Goal: Task Accomplishment & Management: Use online tool/utility

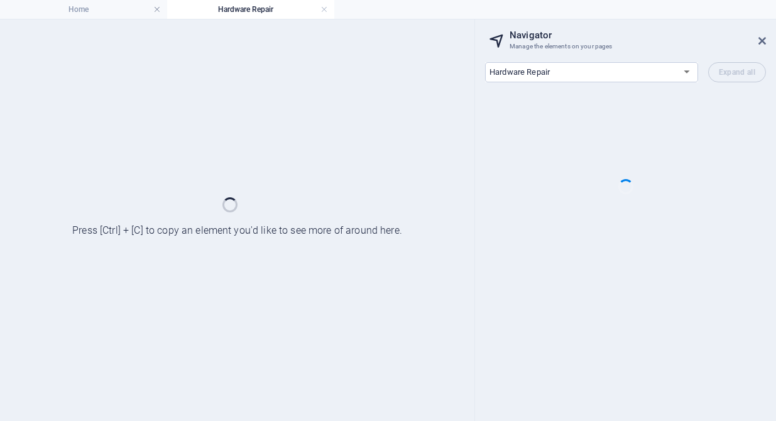
select select "16784488-en"
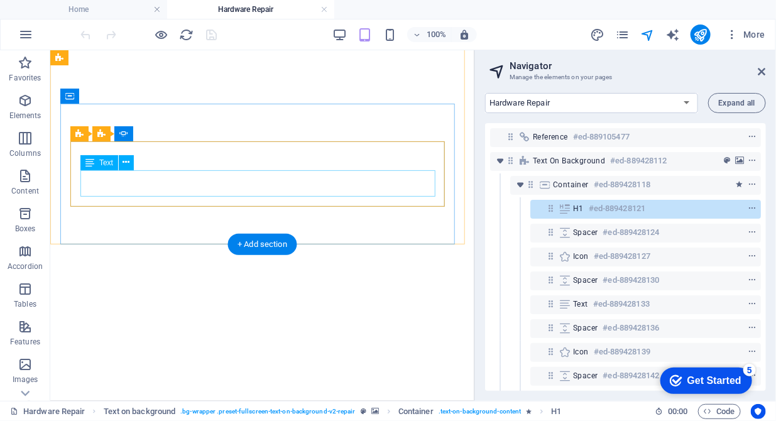
scroll to position [449, 0]
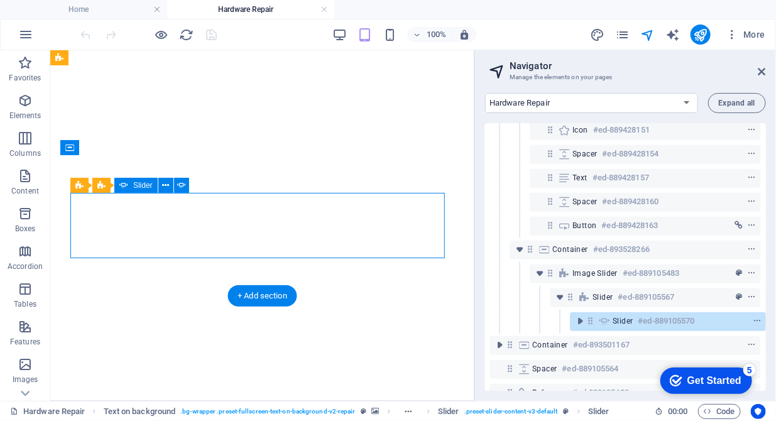
scroll to position [344, 3]
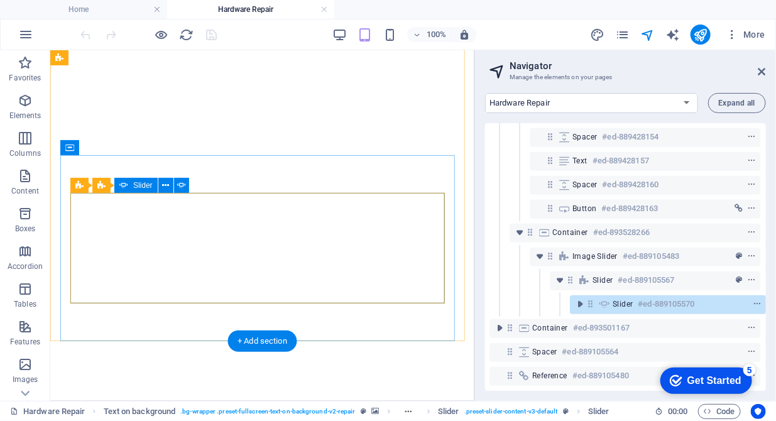
click at [600, 299] on icon at bounding box center [605, 304] width 14 height 10
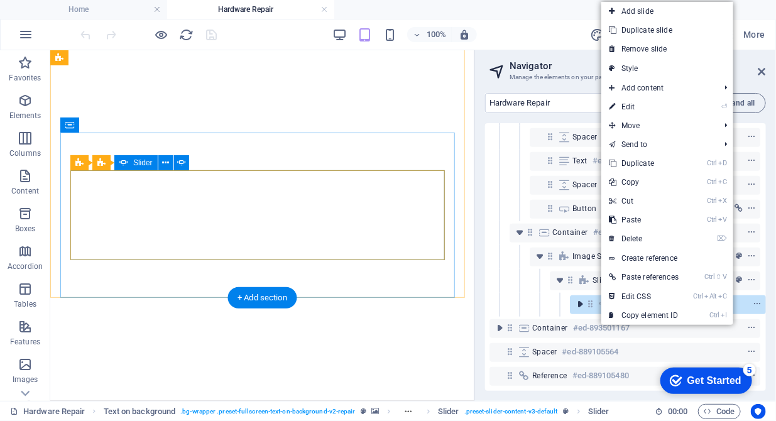
click at [584, 298] on icon "toggle-expand" at bounding box center [580, 304] width 13 height 13
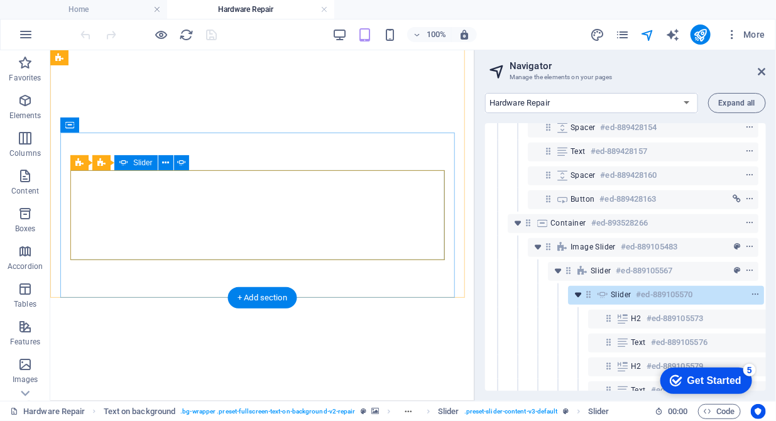
click at [584, 295] on icon "toggle-expand" at bounding box center [578, 294] width 13 height 13
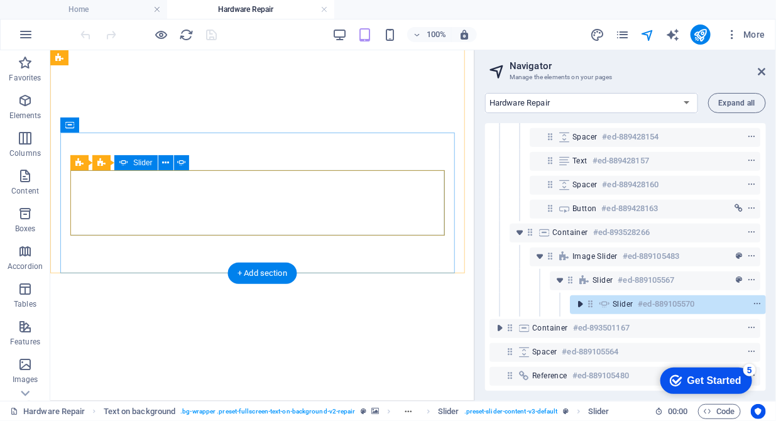
click at [584, 298] on icon "toggle-expand" at bounding box center [580, 304] width 13 height 13
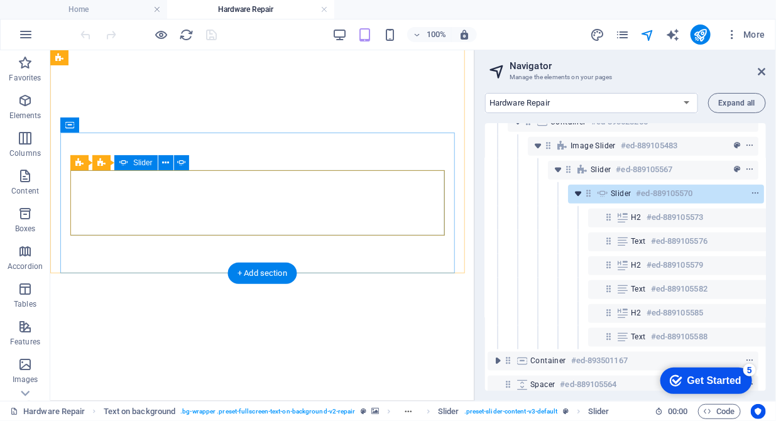
scroll to position [472, 3]
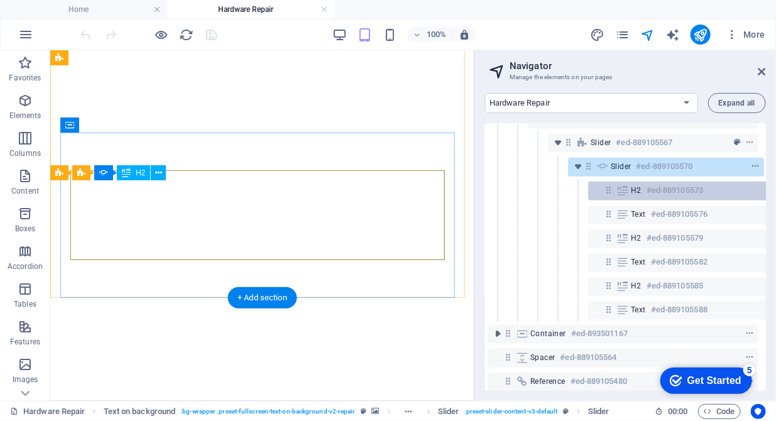
click at [635, 194] on span "H2" at bounding box center [636, 190] width 11 height 10
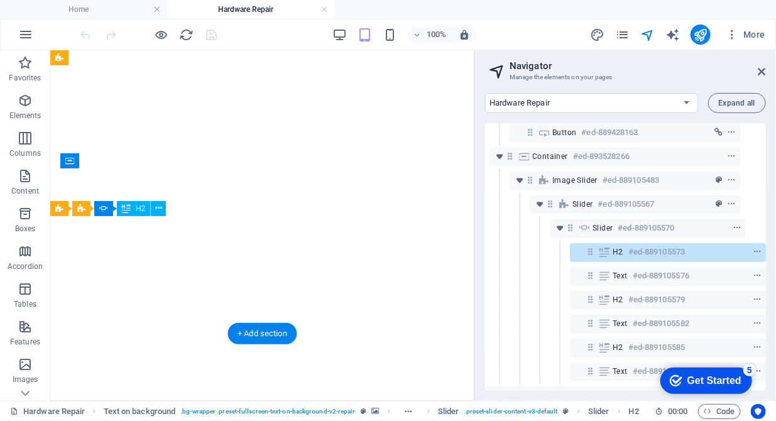
scroll to position [410, 23]
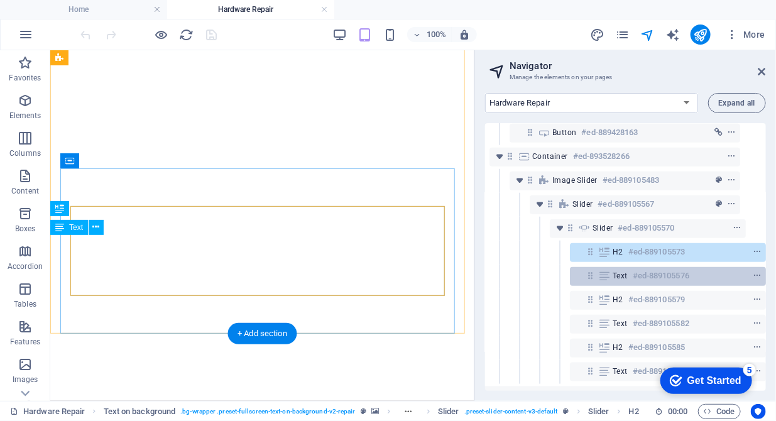
click at [614, 281] on div "Text #ed-889105576" at bounding box center [658, 275] width 90 height 15
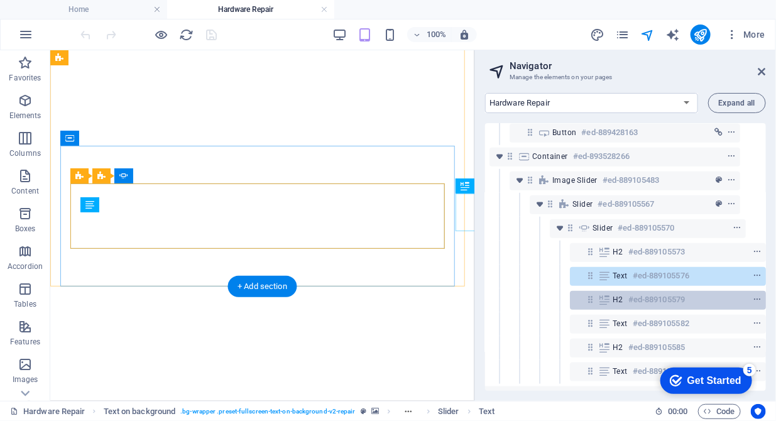
click at [619, 298] on span "H2" at bounding box center [618, 300] width 11 height 10
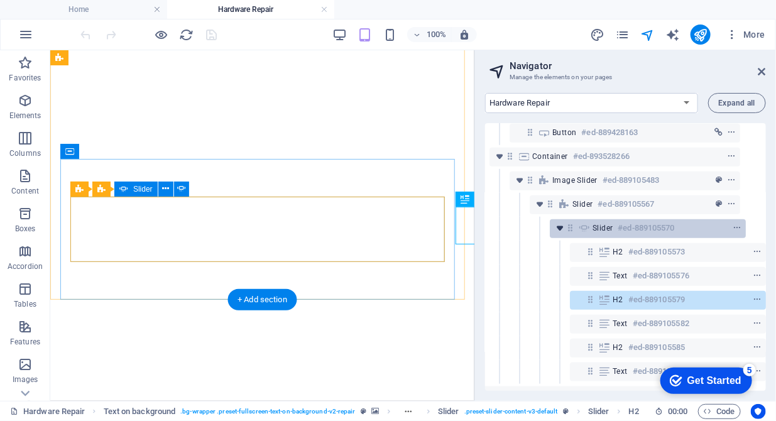
click at [560, 233] on icon "toggle-expand" at bounding box center [560, 228] width 13 height 13
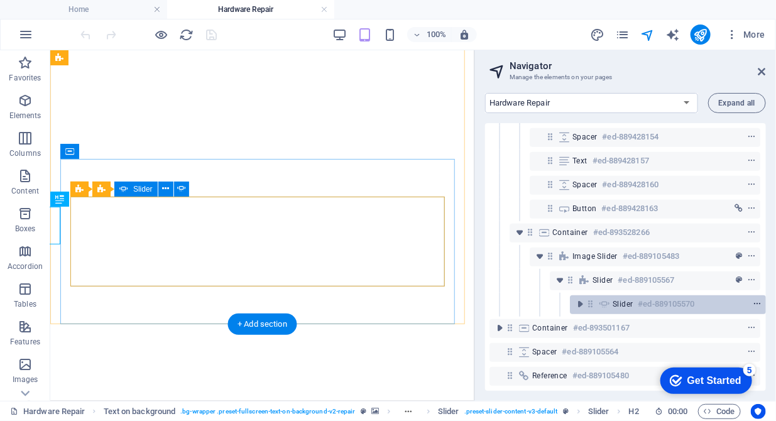
click at [757, 300] on icon "context-menu" at bounding box center [757, 304] width 9 height 9
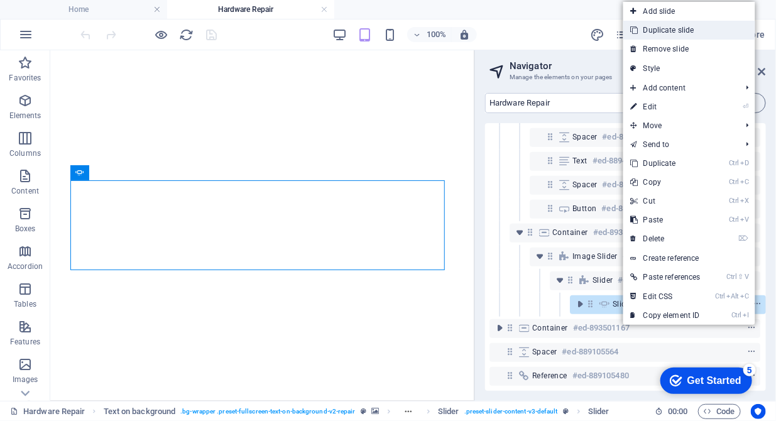
click at [678, 31] on link "Duplicate slide" at bounding box center [689, 30] width 132 height 19
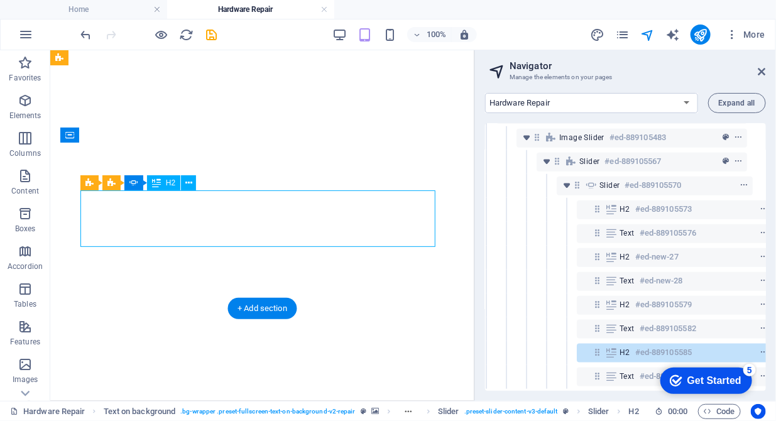
scroll to position [534, 23]
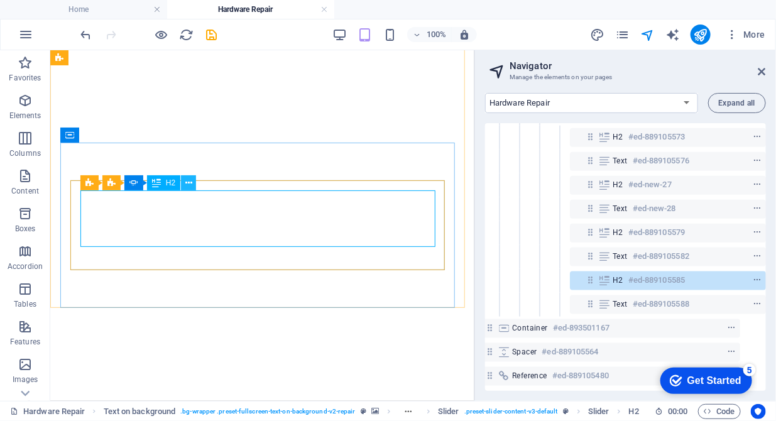
click at [190, 180] on icon at bounding box center [188, 183] width 7 height 13
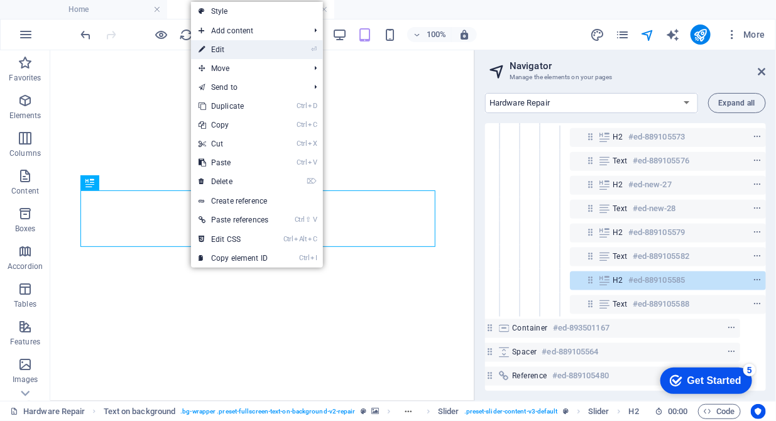
click at [234, 46] on link "⏎ Edit" at bounding box center [233, 49] width 85 height 19
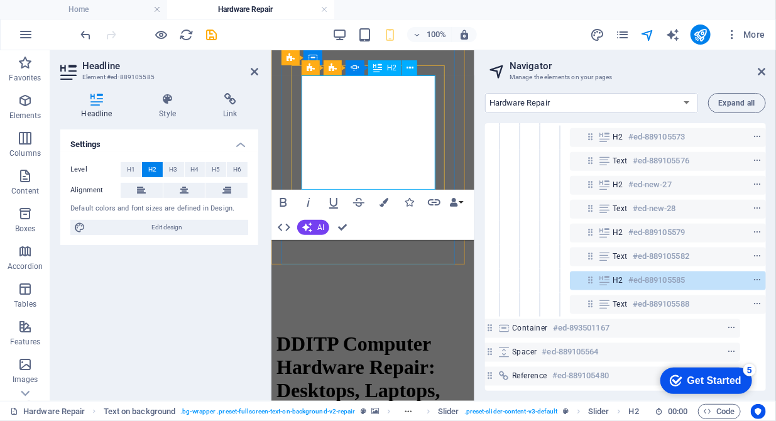
drag, startPoint x: 397, startPoint y: 180, endPoint x: 303, endPoint y: 104, distance: 120.6
drag, startPoint x: 395, startPoint y: 182, endPoint x: 288, endPoint y: 95, distance: 137.6
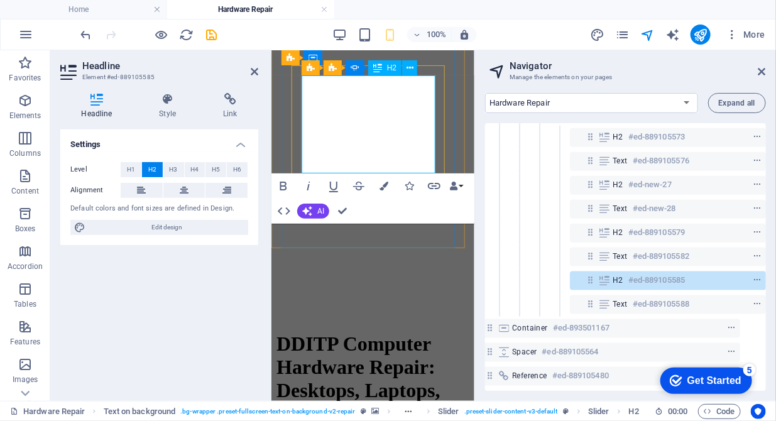
drag, startPoint x: 402, startPoint y: 103, endPoint x: 360, endPoint y: 104, distance: 41.5
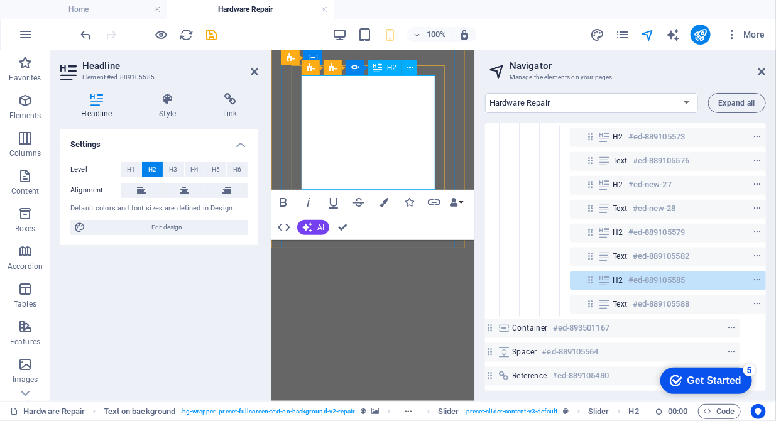
drag, startPoint x: 384, startPoint y: 99, endPoint x: 322, endPoint y: 101, distance: 61.6
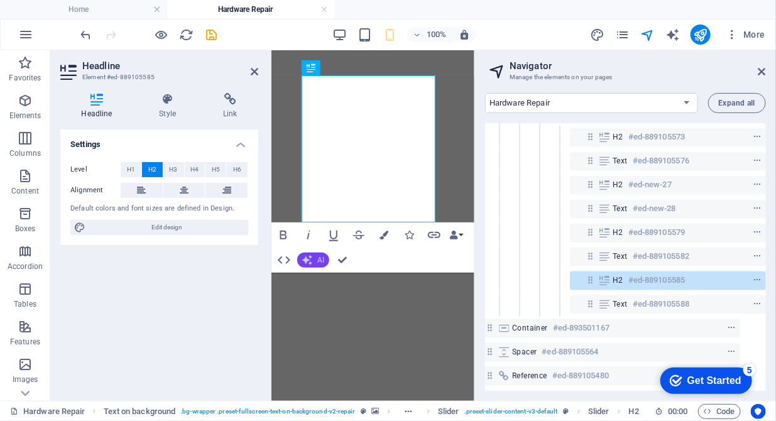
click at [318, 257] on span "AI" at bounding box center [320, 260] width 7 height 8
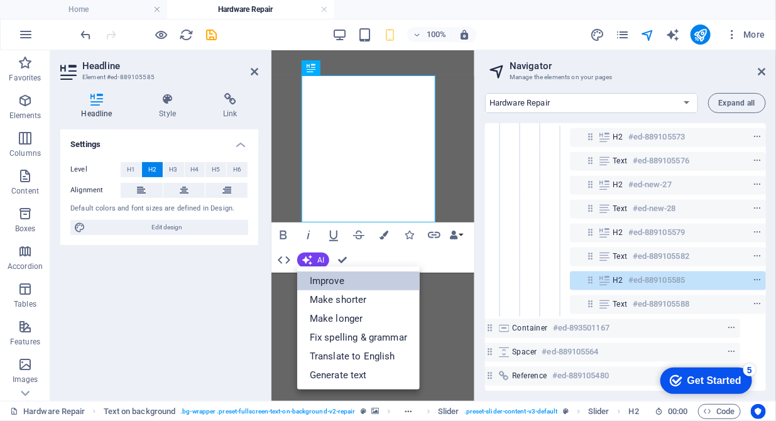
click at [321, 279] on link "Improve" at bounding box center [358, 280] width 123 height 19
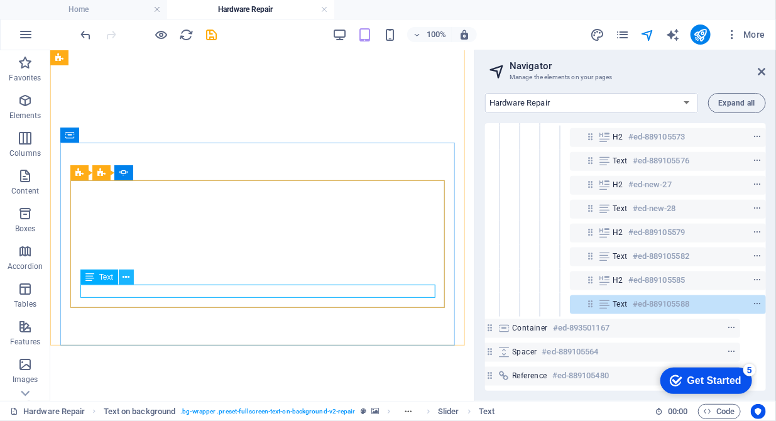
click at [126, 279] on icon at bounding box center [126, 277] width 7 height 13
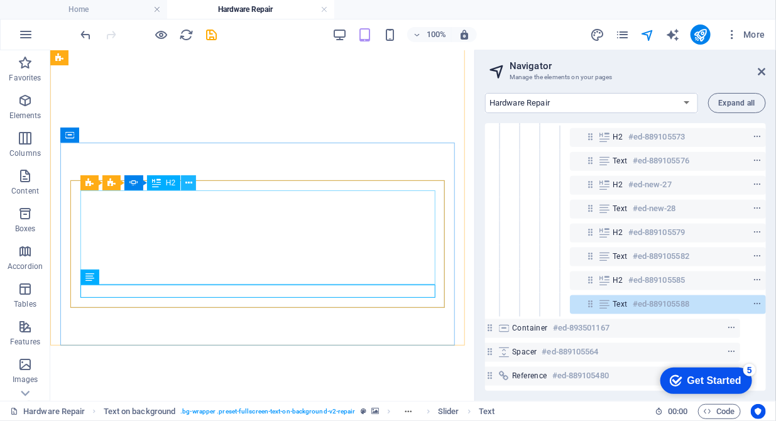
click at [193, 182] on button at bounding box center [188, 182] width 15 height 15
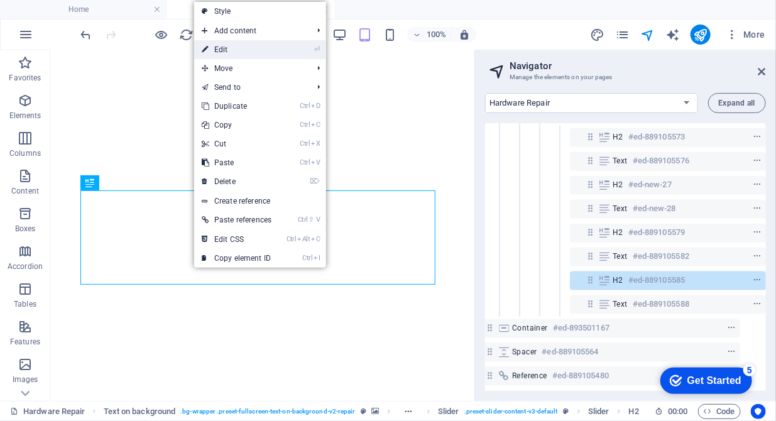
click at [234, 51] on link "⏎ Edit" at bounding box center [236, 49] width 85 height 19
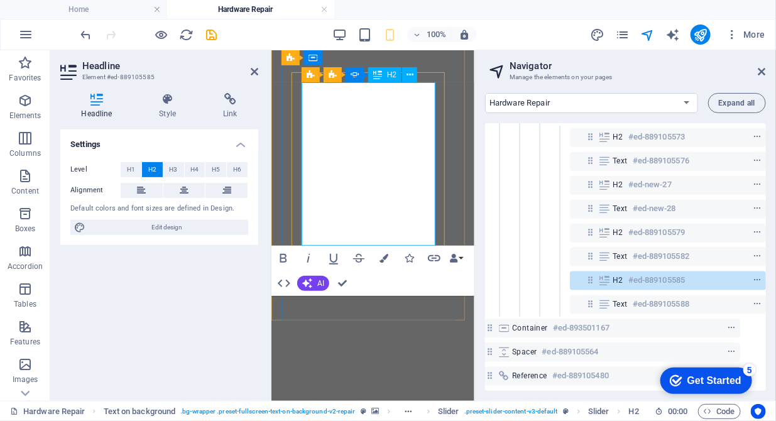
scroll to position [398, 0]
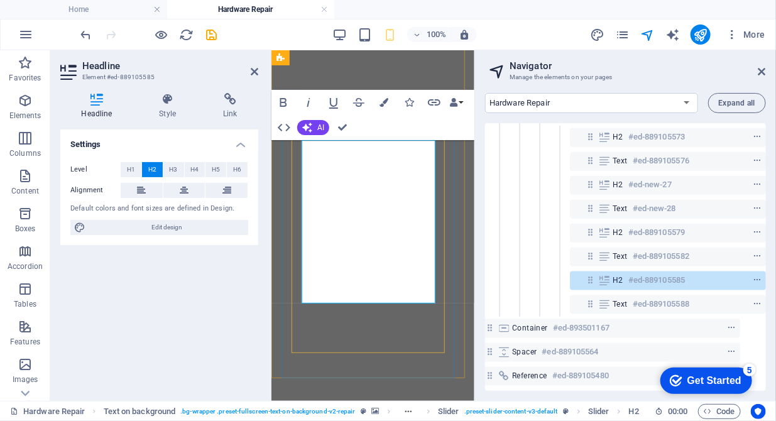
drag, startPoint x: 431, startPoint y: 148, endPoint x: 297, endPoint y: 147, distance: 133.8
drag, startPoint x: 382, startPoint y: 146, endPoint x: 322, endPoint y: 146, distance: 59.7
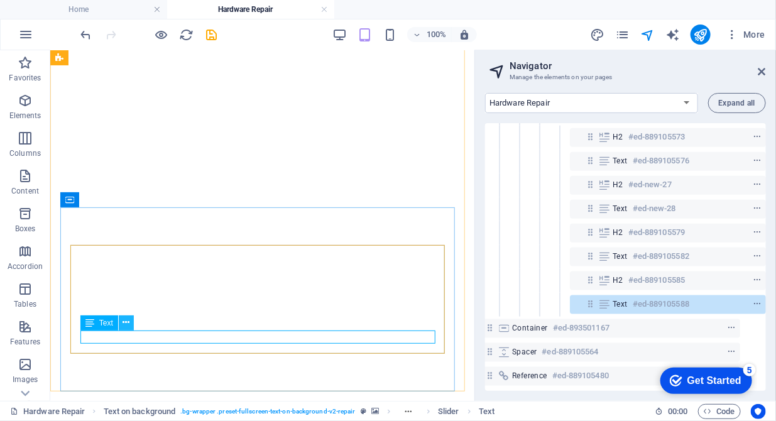
click at [131, 324] on button at bounding box center [126, 322] width 15 height 15
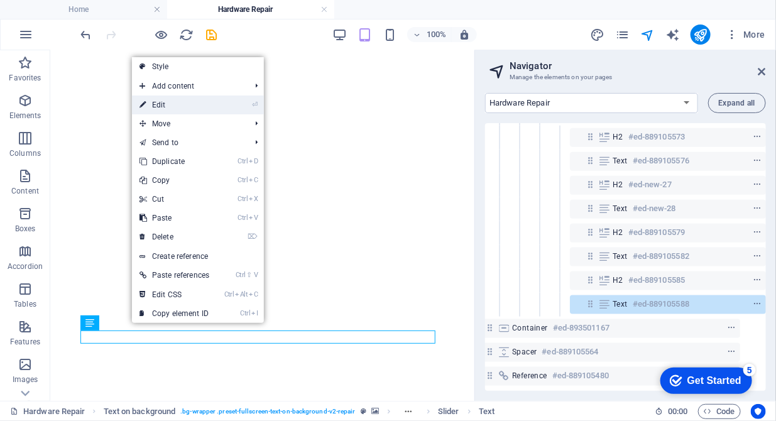
click at [177, 103] on link "⏎ Edit" at bounding box center [174, 105] width 85 height 19
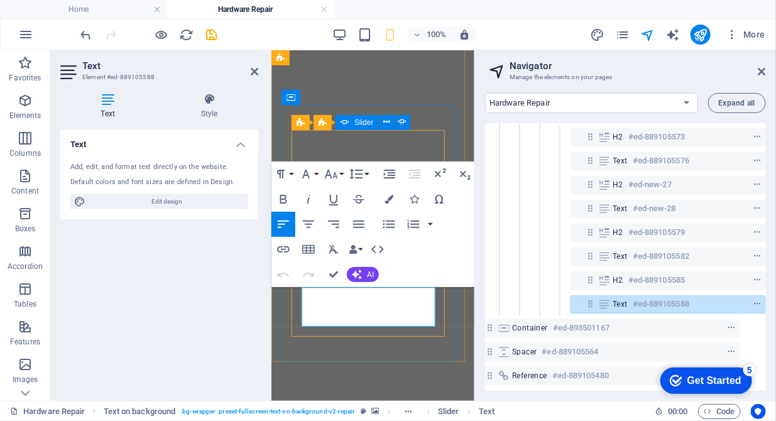
drag, startPoint x: 407, startPoint y: 325, endPoint x: 299, endPoint y: 297, distance: 110.9
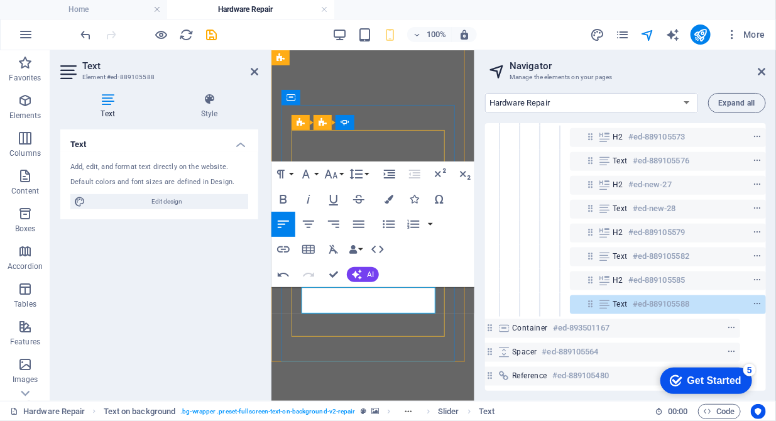
drag, startPoint x: 354, startPoint y: 296, endPoint x: 354, endPoint y: 305, distance: 8.8
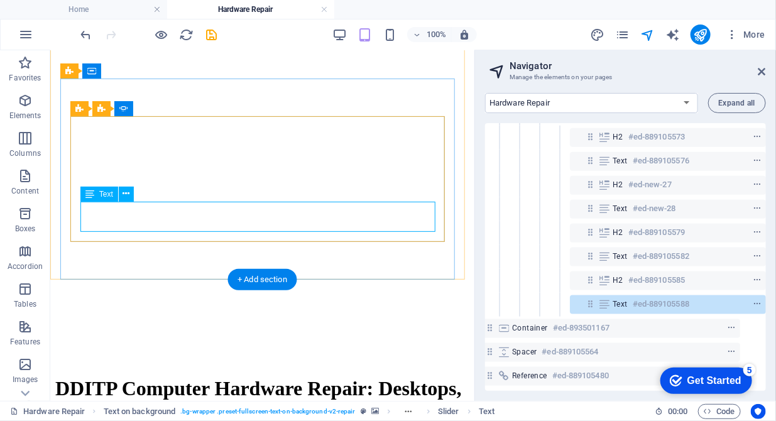
scroll to position [527, 0]
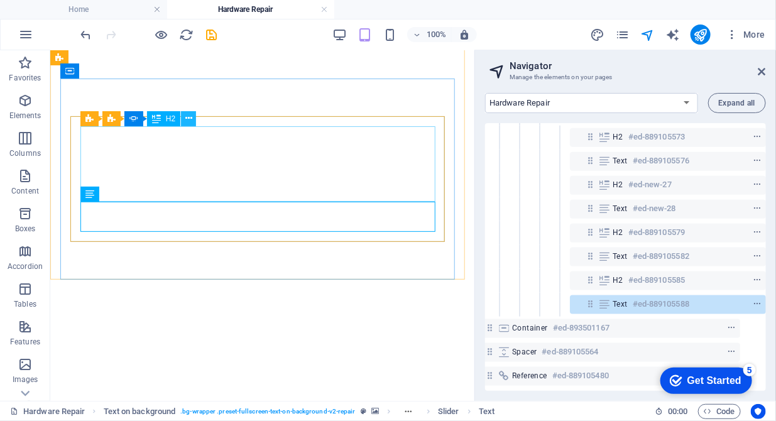
click at [190, 120] on icon at bounding box center [188, 118] width 7 height 13
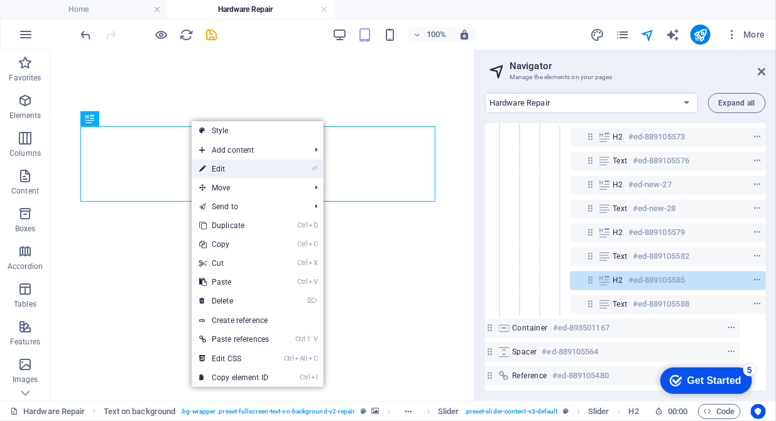
click at [213, 167] on link "⏎ Edit" at bounding box center [234, 169] width 85 height 19
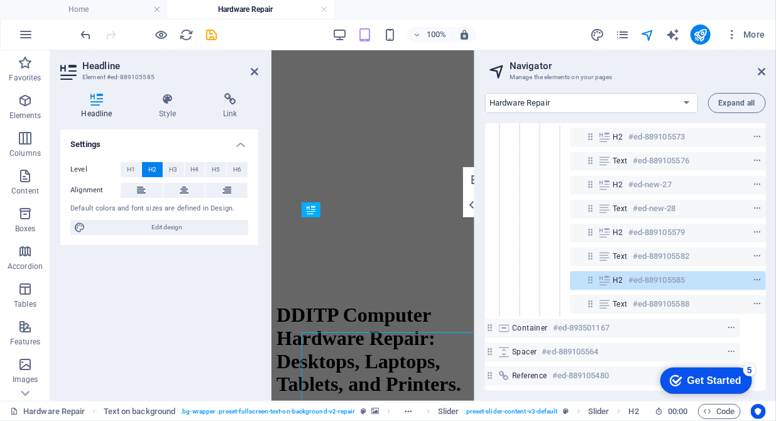
scroll to position [320, 0]
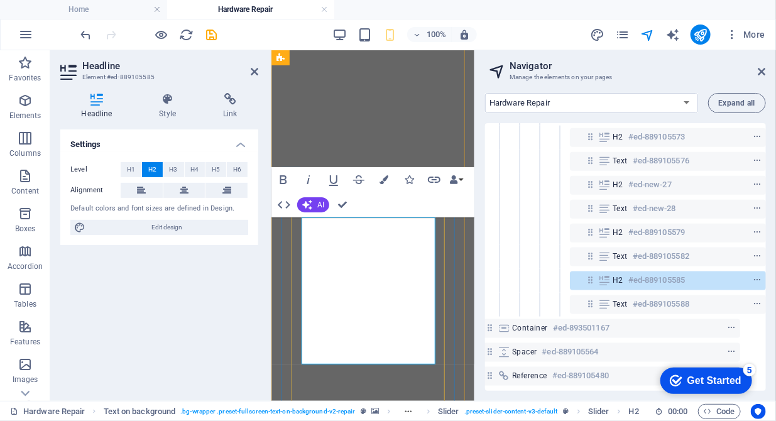
drag, startPoint x: 423, startPoint y: 229, endPoint x: 385, endPoint y: 229, distance: 39.0
drag, startPoint x: 424, startPoint y: 224, endPoint x: 323, endPoint y: 227, distance: 101.2
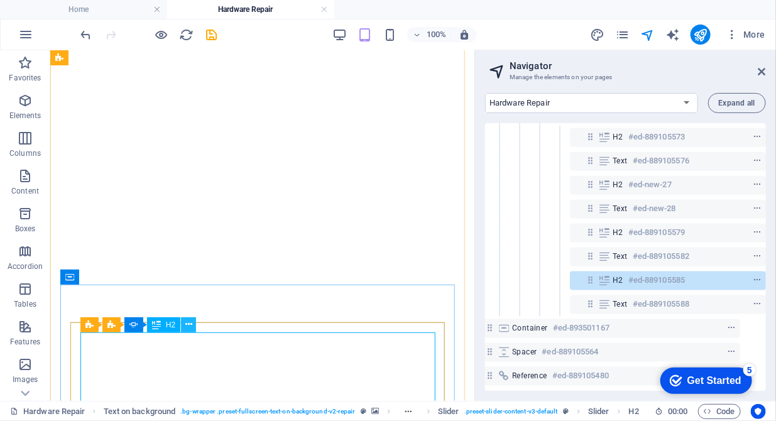
click at [185, 327] on button at bounding box center [188, 324] width 15 height 15
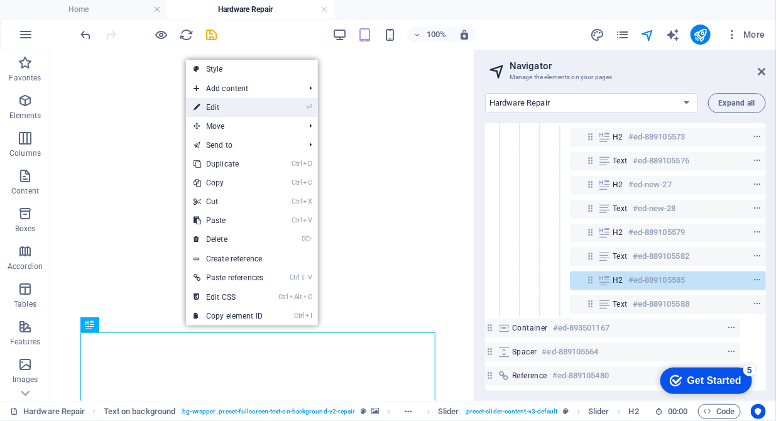
click at [228, 114] on link "⏎ Edit" at bounding box center [228, 107] width 85 height 19
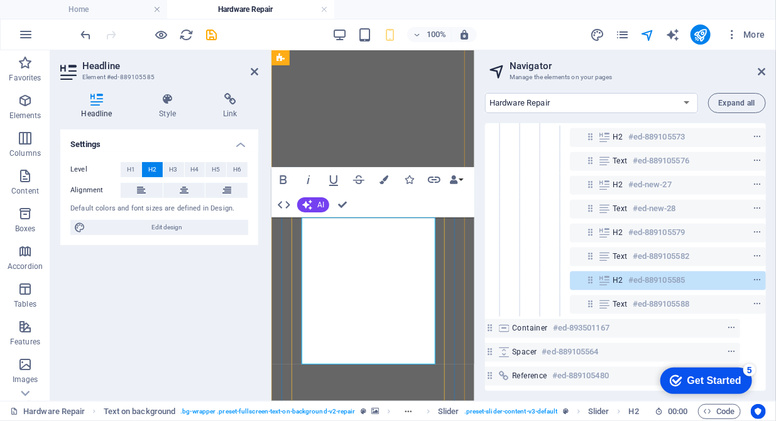
drag, startPoint x: 328, startPoint y: 225, endPoint x: 292, endPoint y: 224, distance: 36.4
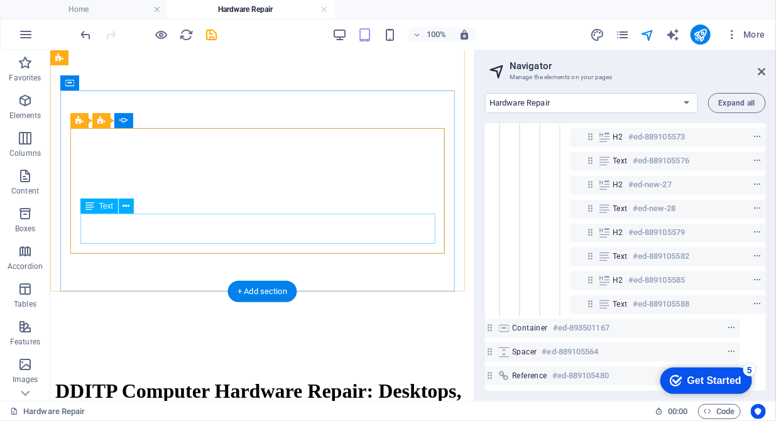
scroll to position [513, 0]
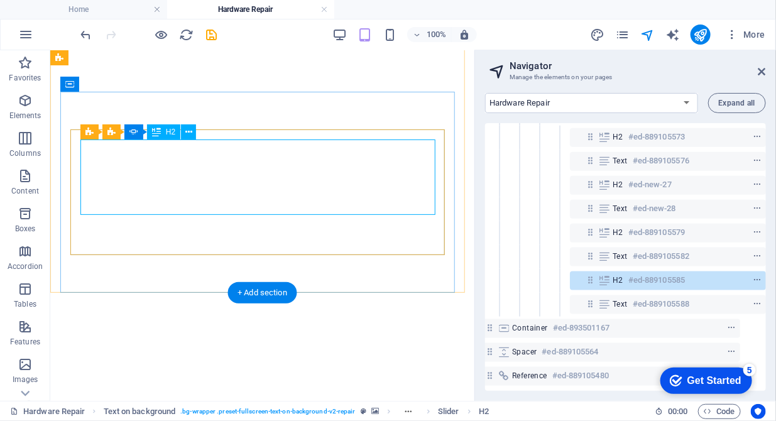
click at [188, 133] on icon at bounding box center [188, 132] width 7 height 13
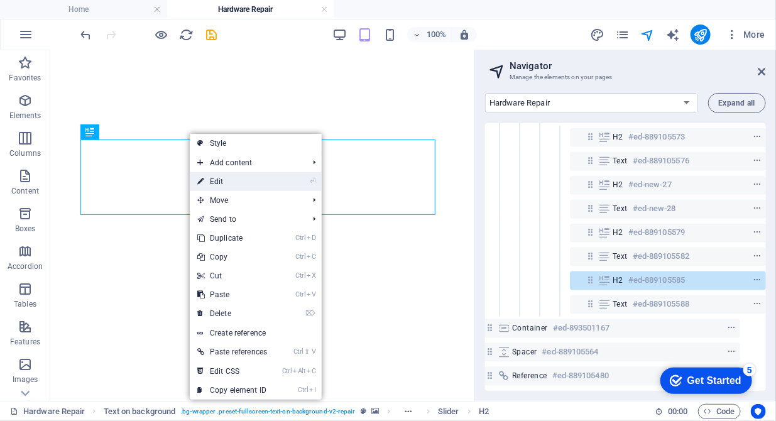
click at [205, 178] on link "⏎ Edit" at bounding box center [232, 181] width 85 height 19
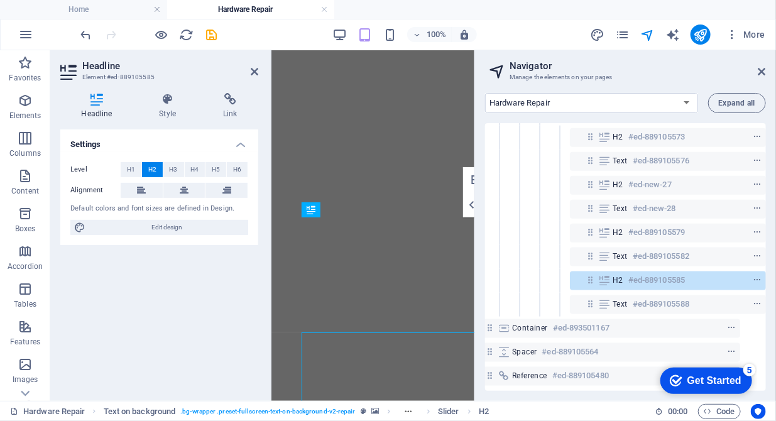
scroll to position [320, 0]
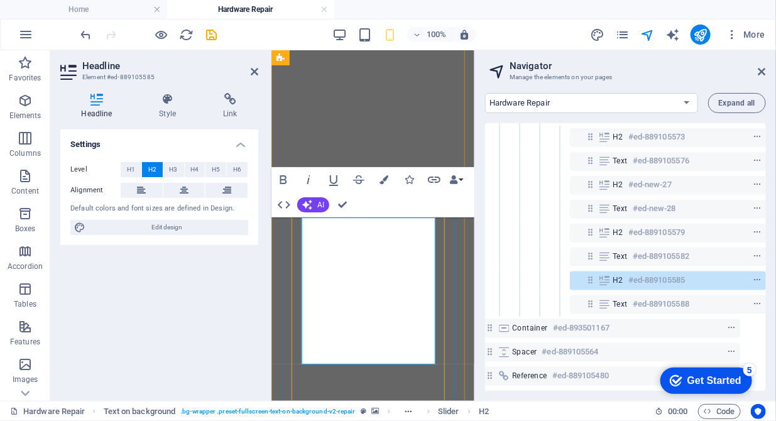
drag, startPoint x: 351, startPoint y: 239, endPoint x: 339, endPoint y: 234, distance: 13.0
drag, startPoint x: 351, startPoint y: 241, endPoint x: 302, endPoint y: 228, distance: 51.2
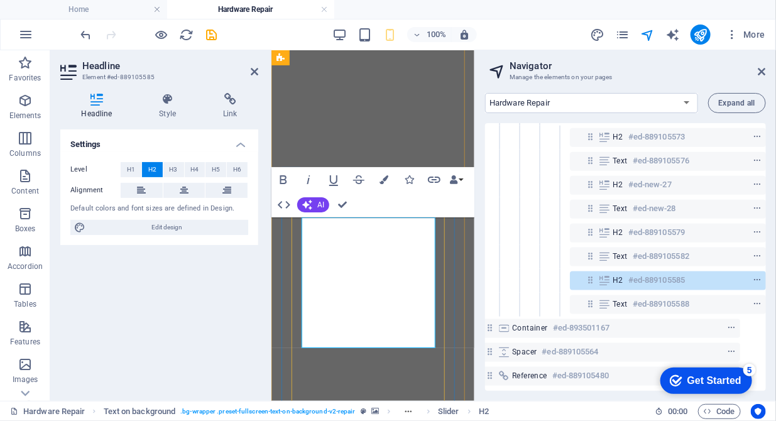
drag, startPoint x: 420, startPoint y: 229, endPoint x: 297, endPoint y: 227, distance: 122.5
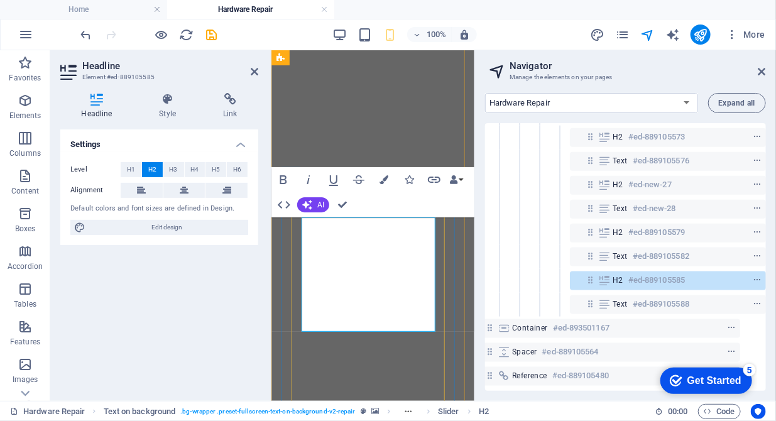
drag, startPoint x: 334, startPoint y: 227, endPoint x: 282, endPoint y: 226, distance: 52.2
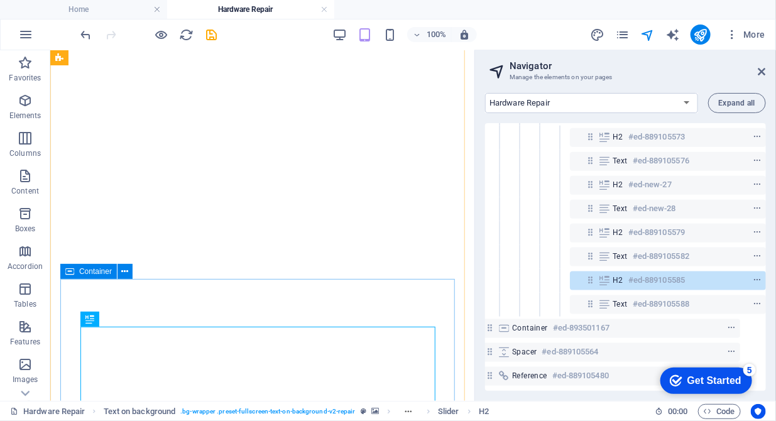
scroll to position [385, 0]
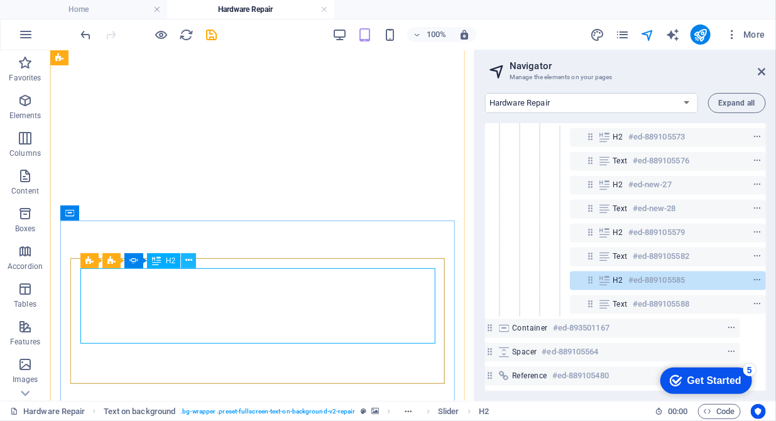
click at [193, 262] on button at bounding box center [188, 260] width 15 height 15
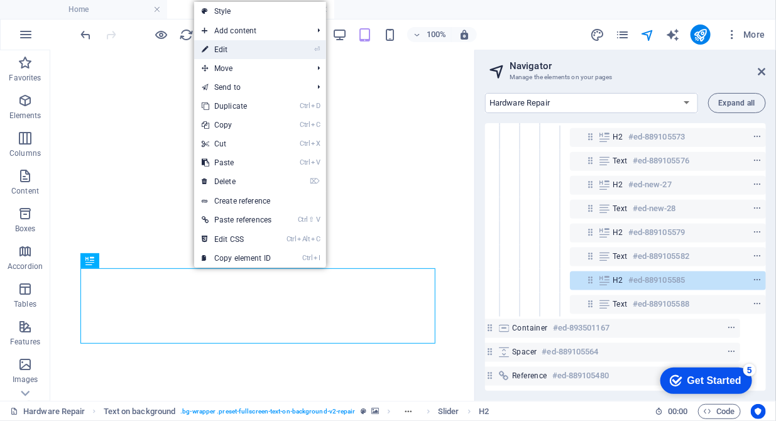
click at [236, 46] on link "⏎ Edit" at bounding box center [236, 49] width 85 height 19
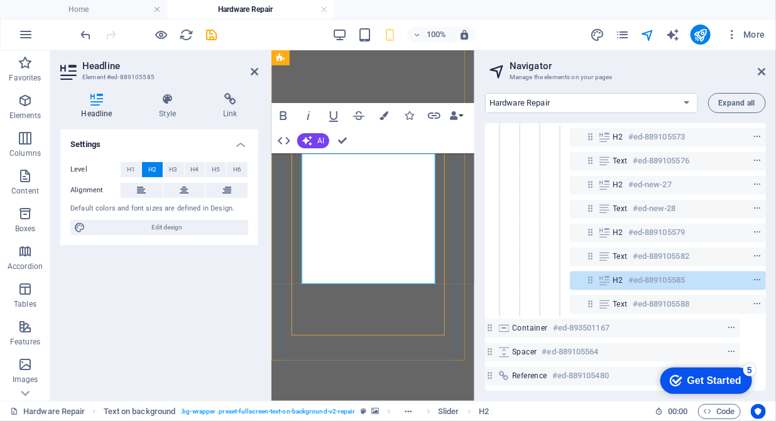
drag, startPoint x: 341, startPoint y: 161, endPoint x: 300, endPoint y: 160, distance: 40.3
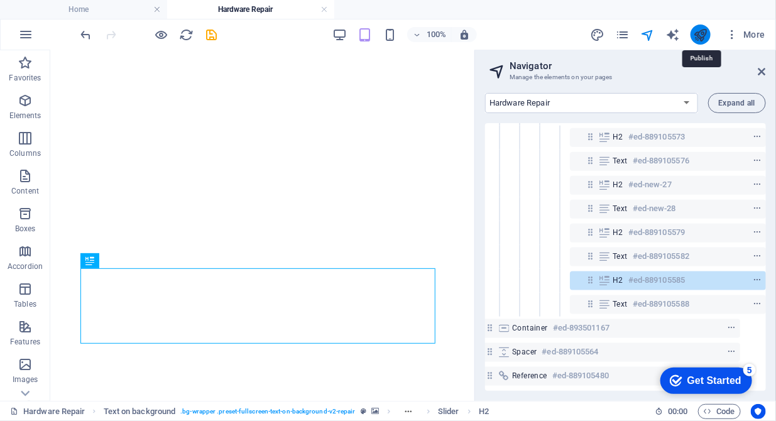
click at [702, 35] on icon "publish" at bounding box center [700, 35] width 14 height 14
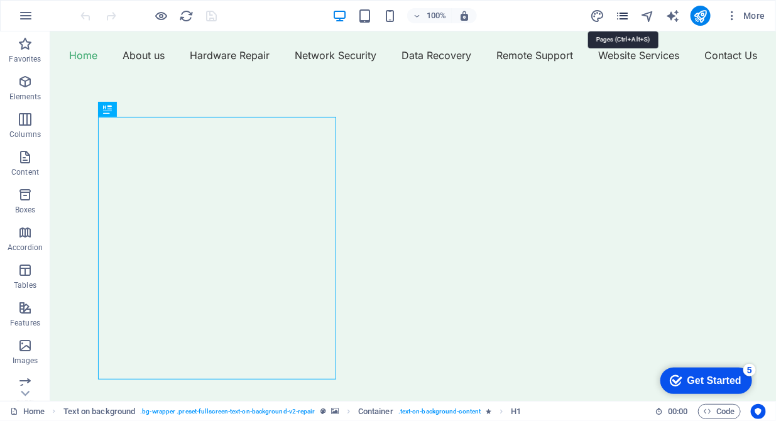
click at [626, 21] on icon "pages" at bounding box center [622, 16] width 14 height 14
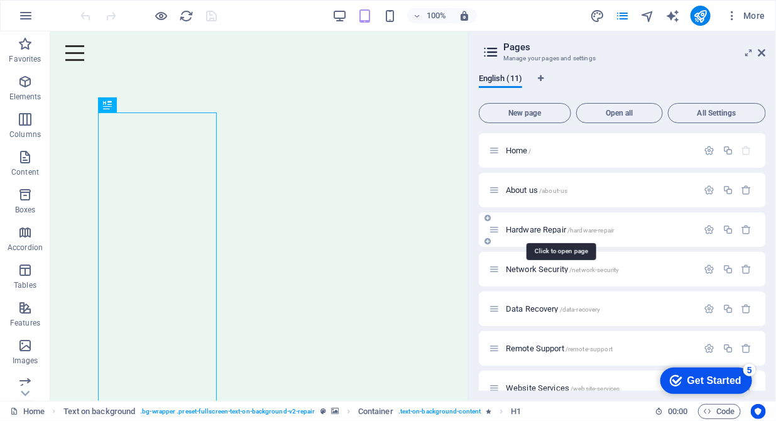
click at [536, 232] on span "Hardware Repair /hardware-repair" at bounding box center [560, 229] width 108 height 9
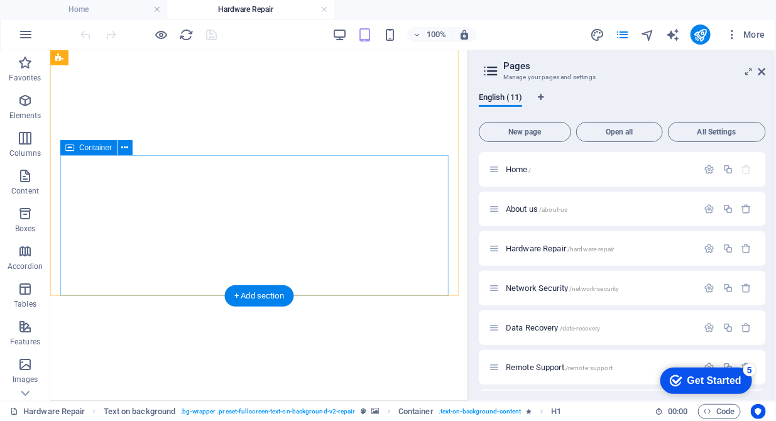
scroll to position [449, 0]
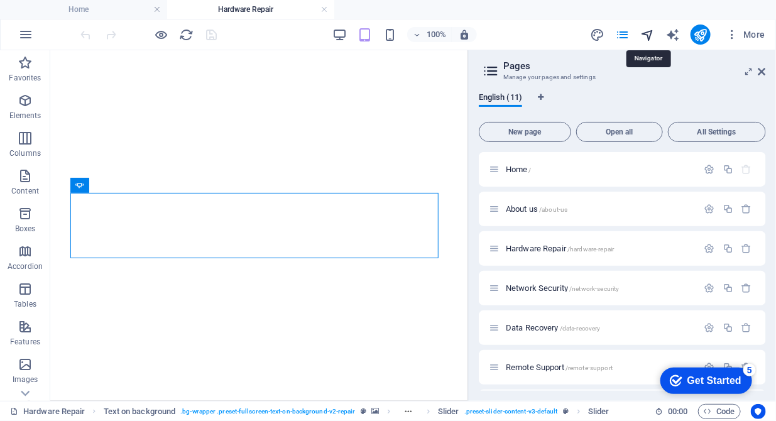
click at [652, 38] on icon "navigator" at bounding box center [647, 35] width 14 height 14
select select "16784488-en"
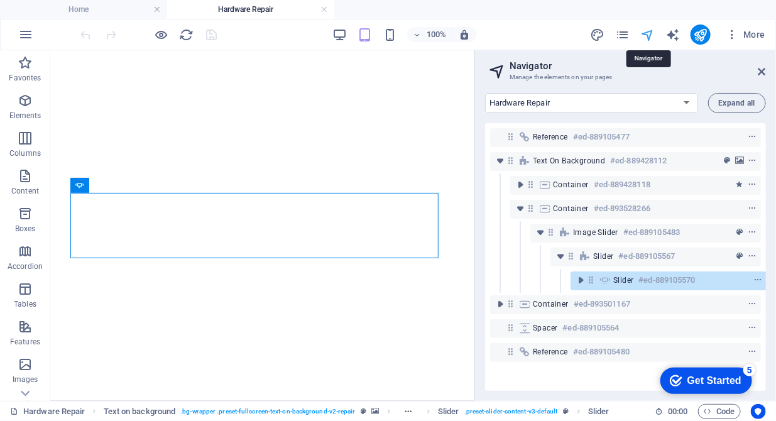
scroll to position [0, 3]
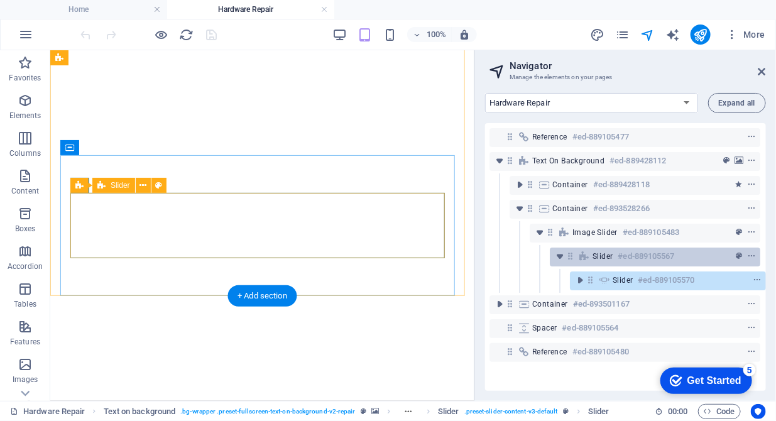
click at [588, 255] on icon at bounding box center [584, 256] width 14 height 10
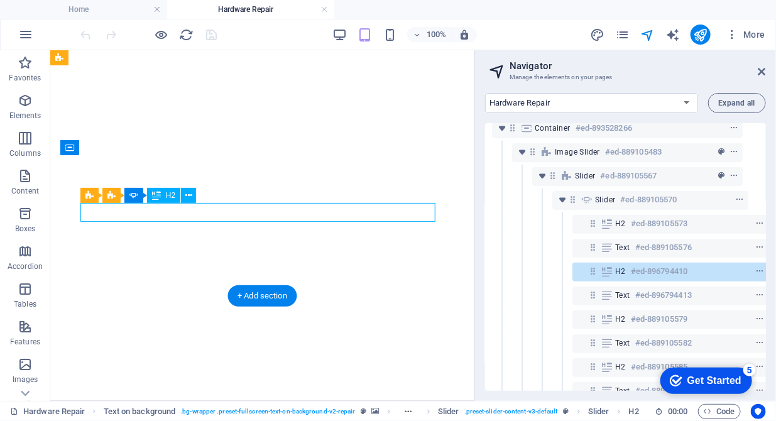
scroll to position [100, 23]
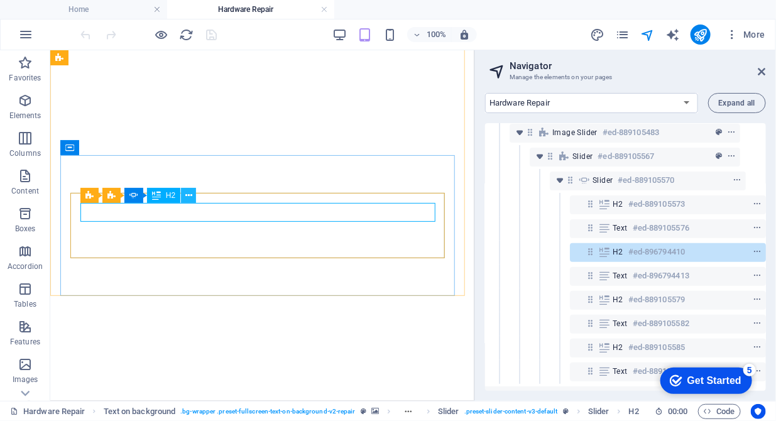
click at [187, 197] on icon at bounding box center [188, 195] width 7 height 13
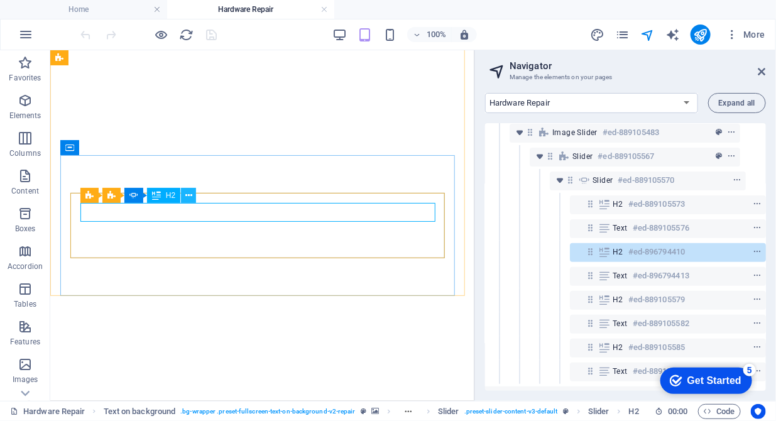
click at [188, 197] on icon at bounding box center [188, 195] width 7 height 13
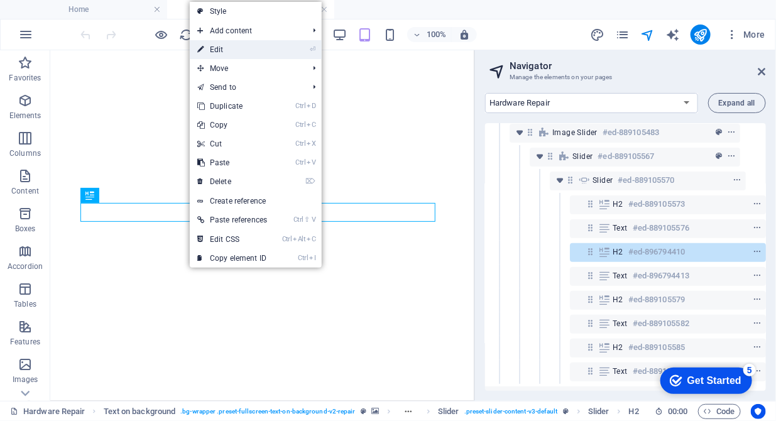
click at [221, 47] on link "⏎ Edit" at bounding box center [232, 49] width 85 height 19
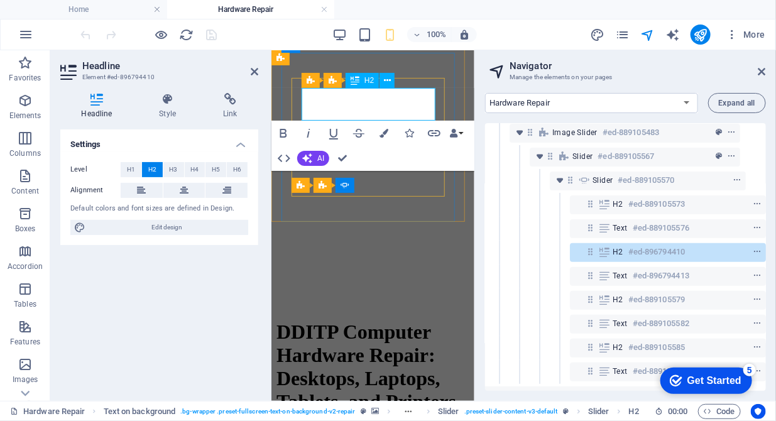
drag, startPoint x: 374, startPoint y: 109, endPoint x: 309, endPoint y: 111, distance: 65.4
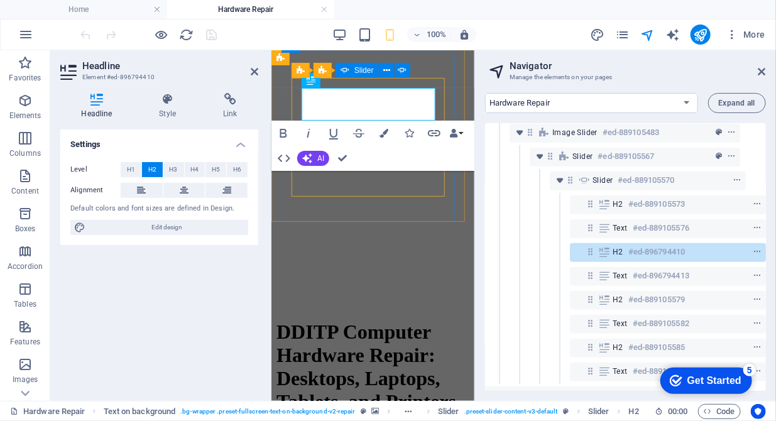
drag, startPoint x: 357, startPoint y: 112, endPoint x: 299, endPoint y: 102, distance: 58.6
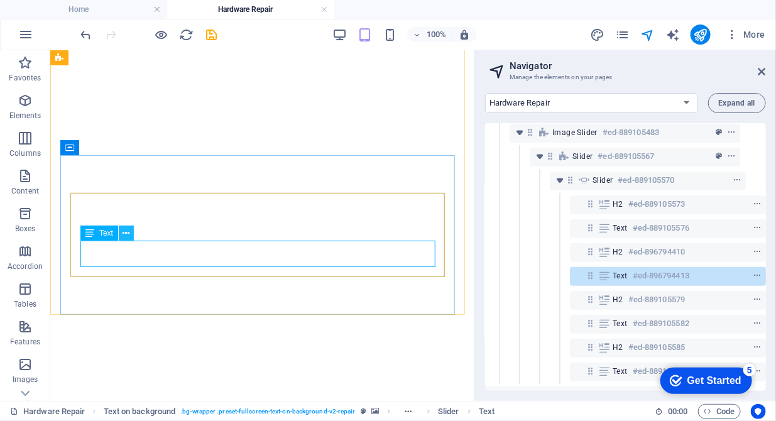
click at [127, 232] on icon at bounding box center [126, 233] width 7 height 13
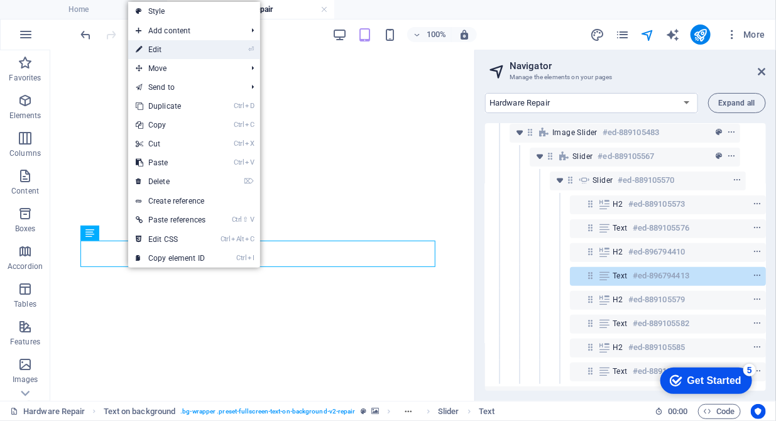
click at [188, 52] on link "⏎ Edit" at bounding box center [170, 49] width 85 height 19
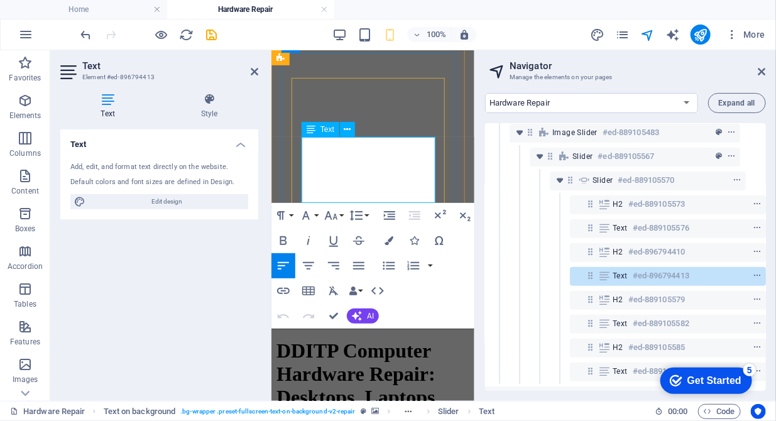
drag, startPoint x: 355, startPoint y: 192, endPoint x: 303, endPoint y: 145, distance: 69.9
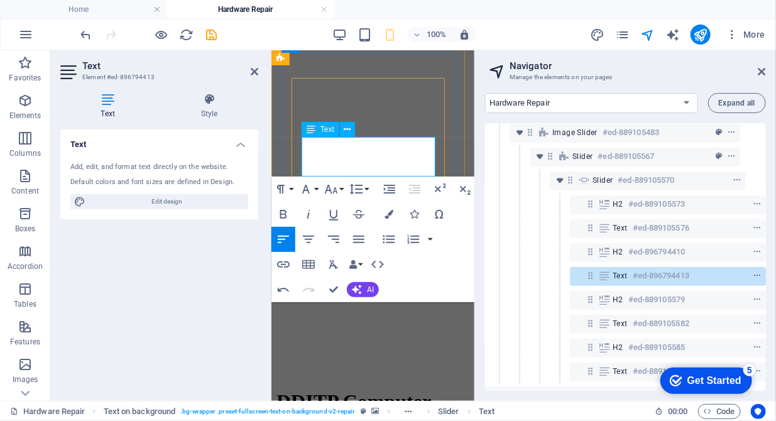
drag, startPoint x: 403, startPoint y: 170, endPoint x: 422, endPoint y: 160, distance: 20.8
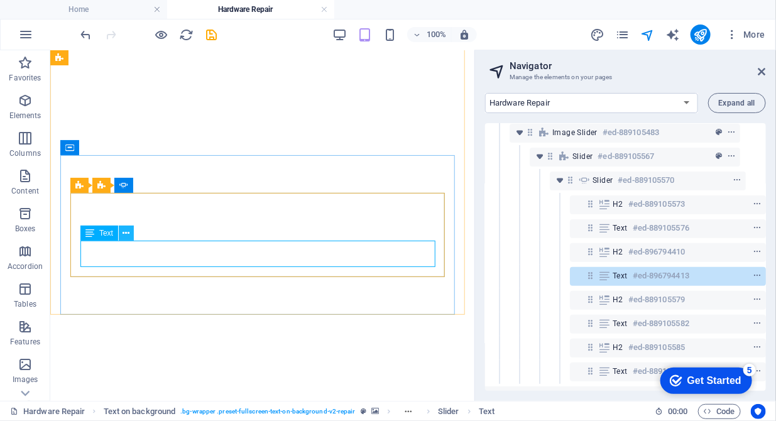
click at [128, 236] on icon at bounding box center [126, 233] width 7 height 13
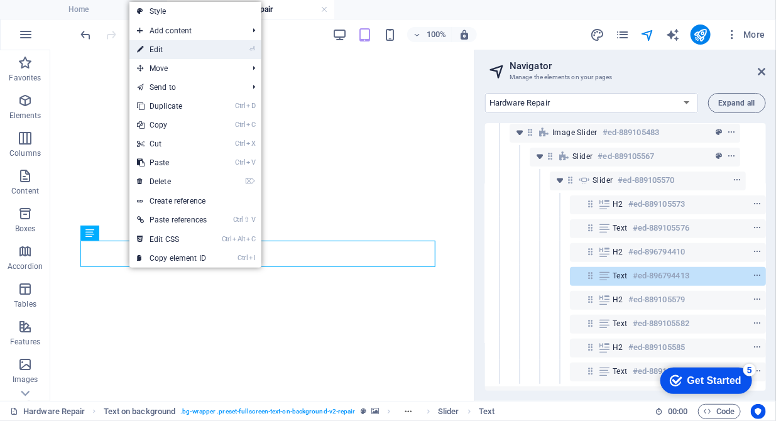
click at [178, 48] on link "⏎ Edit" at bounding box center [171, 49] width 85 height 19
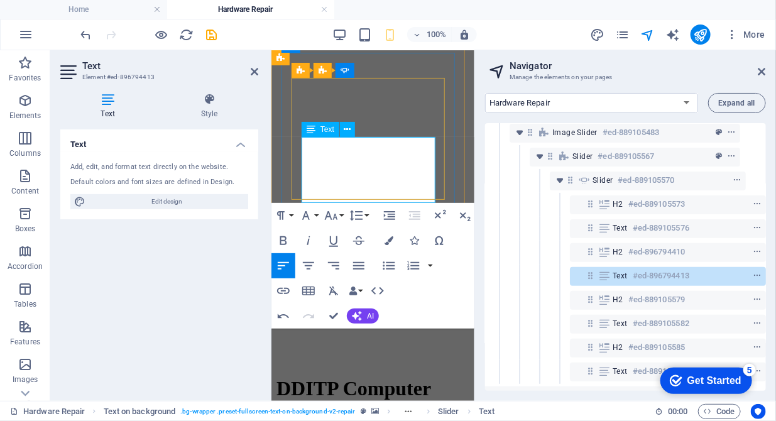
drag, startPoint x: 305, startPoint y: 197, endPoint x: 580, endPoint y: 256, distance: 280.9
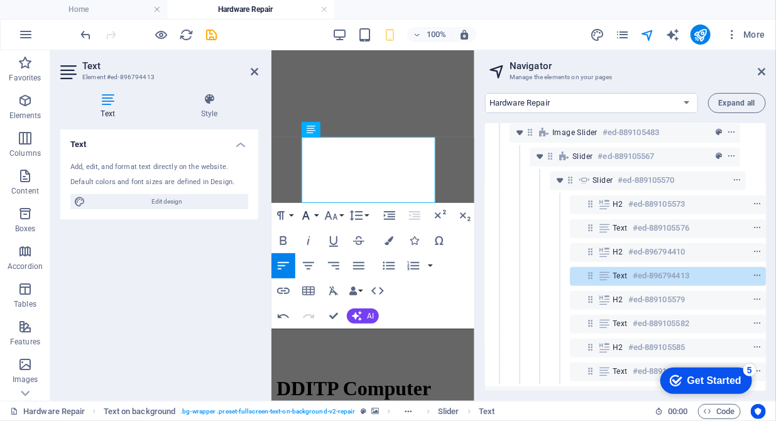
scroll to position [1, 0]
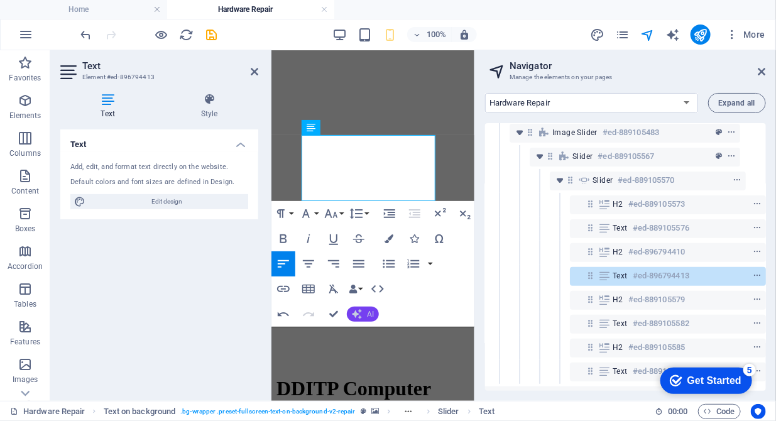
click at [359, 319] on icon "button" at bounding box center [357, 314] width 10 height 10
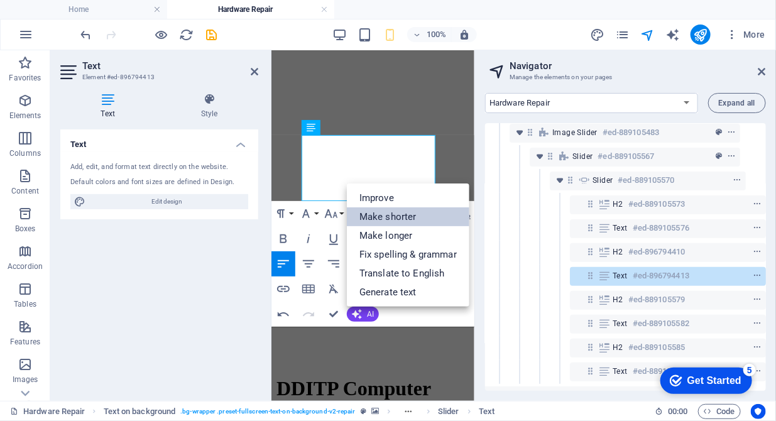
click at [400, 211] on link "Make shorter" at bounding box center [408, 216] width 123 height 19
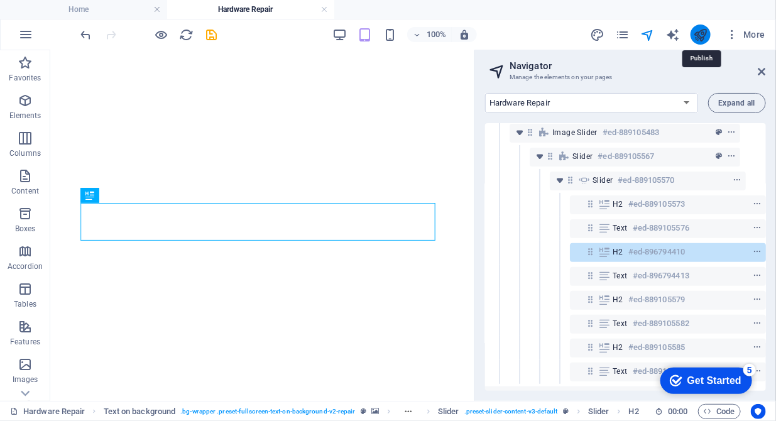
click at [700, 37] on icon "publish" at bounding box center [700, 35] width 14 height 14
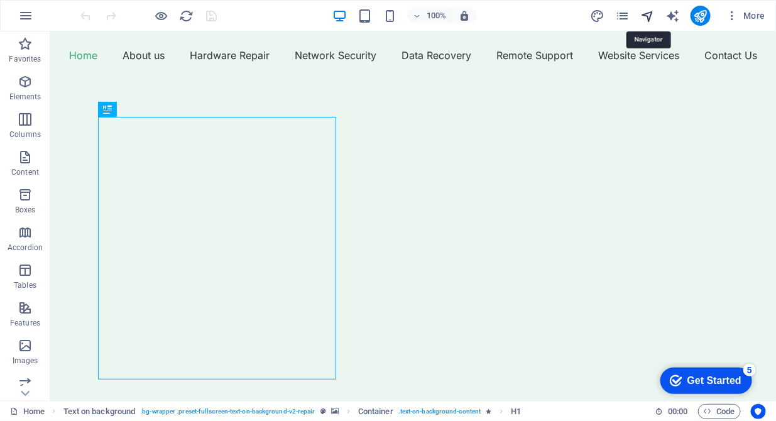
click at [650, 18] on icon "navigator" at bounding box center [647, 16] width 14 height 14
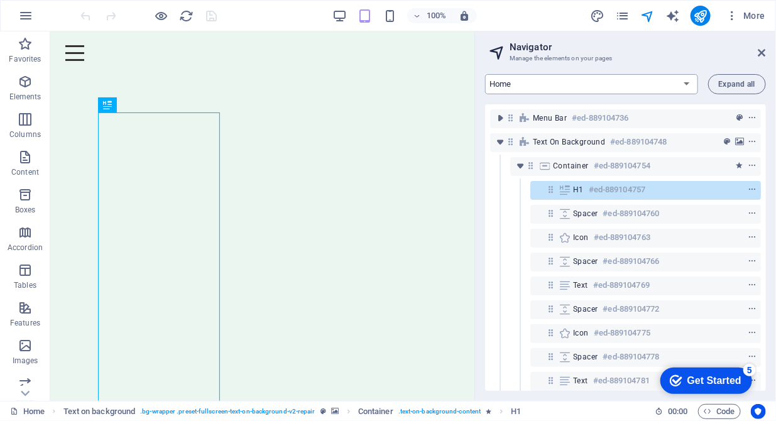
click at [680, 85] on select "Home About us Hardware Repair Network Security Data Recovery Remote Support Web…" at bounding box center [591, 84] width 213 height 20
select select "16784488-en"
click at [485, 74] on select "Home About us Hardware Repair Network Security Data Recovery Remote Support Web…" at bounding box center [591, 84] width 213 height 20
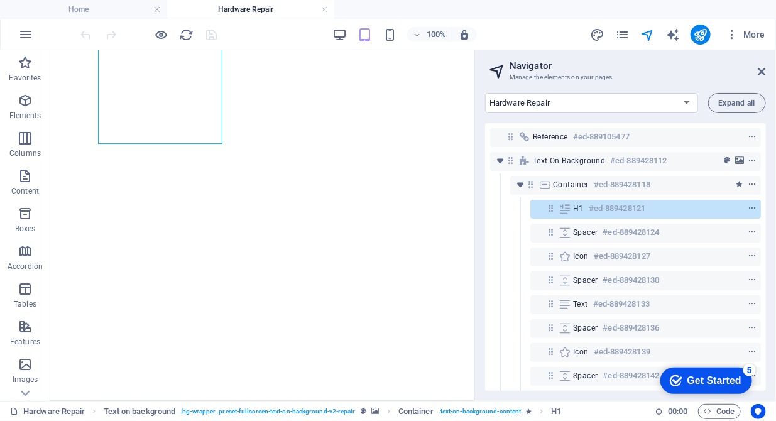
scroll to position [385, 0]
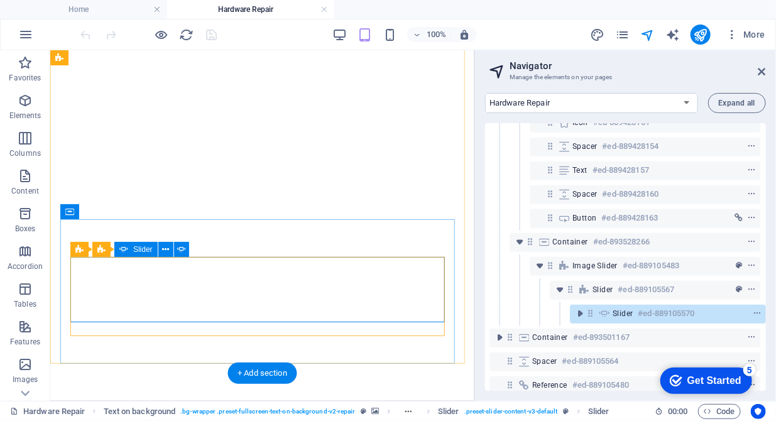
scroll to position [344, 3]
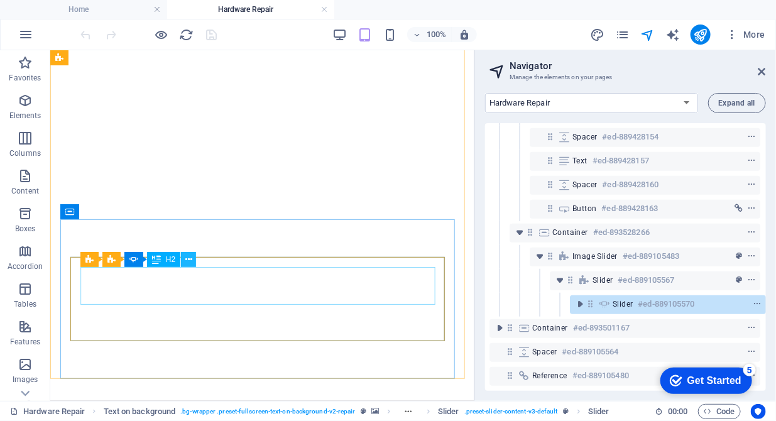
click at [191, 261] on icon at bounding box center [188, 259] width 7 height 13
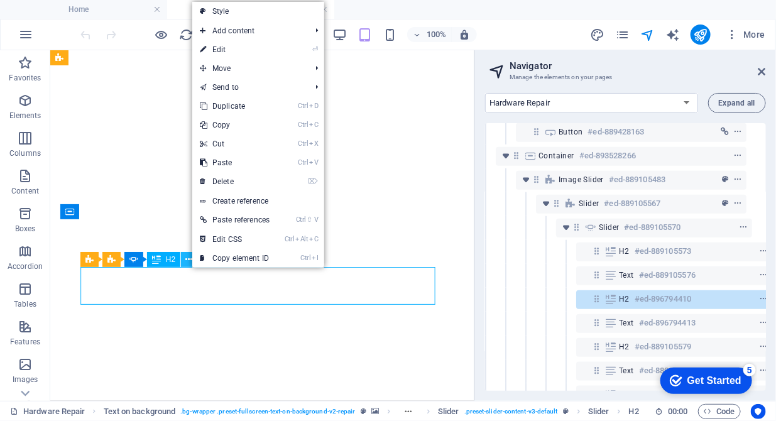
scroll to position [458, 23]
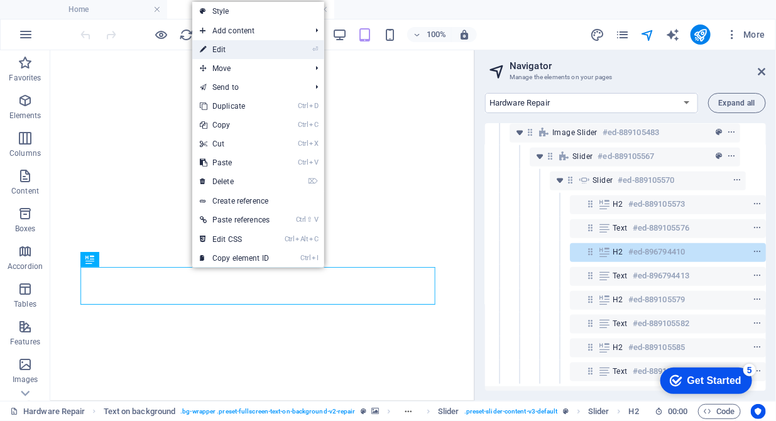
click at [251, 57] on link "⏎ Edit" at bounding box center [234, 49] width 85 height 19
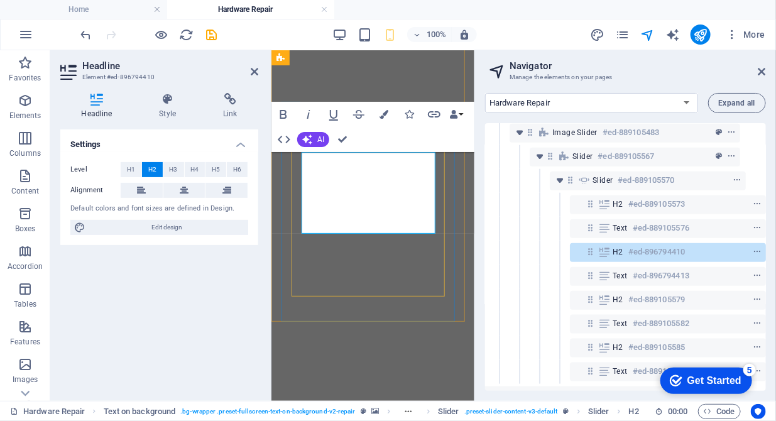
click at [323, 139] on span "AI" at bounding box center [320, 140] width 7 height 8
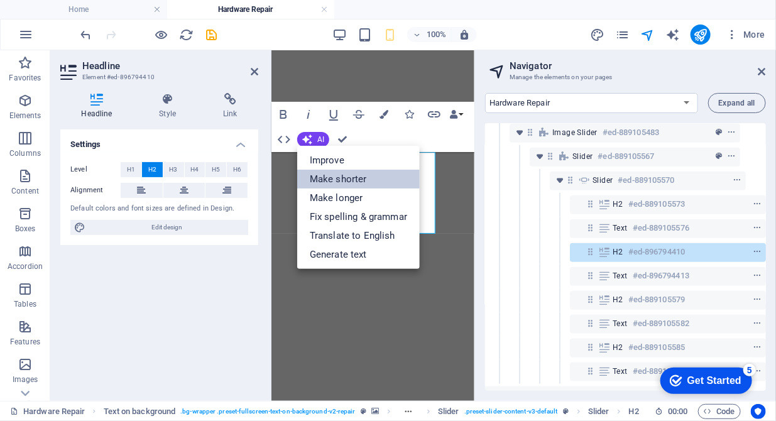
click at [327, 172] on link "Make shorter" at bounding box center [358, 179] width 123 height 19
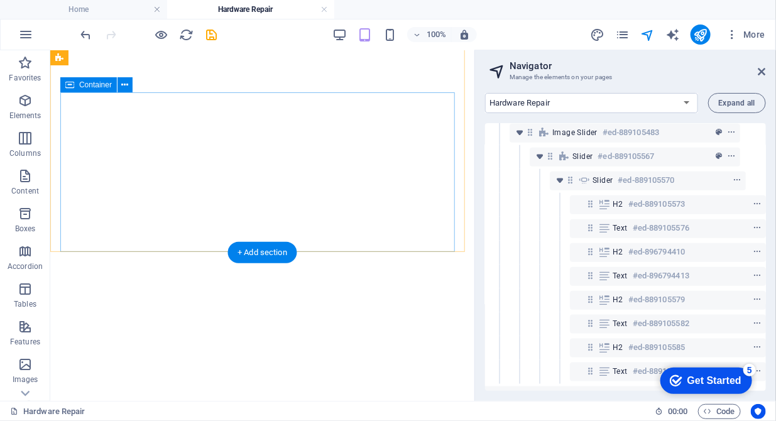
scroll to position [514, 0]
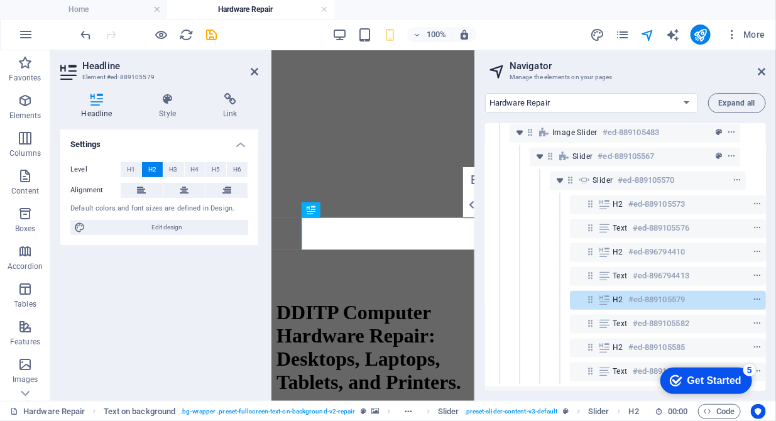
scroll to position [320, 0]
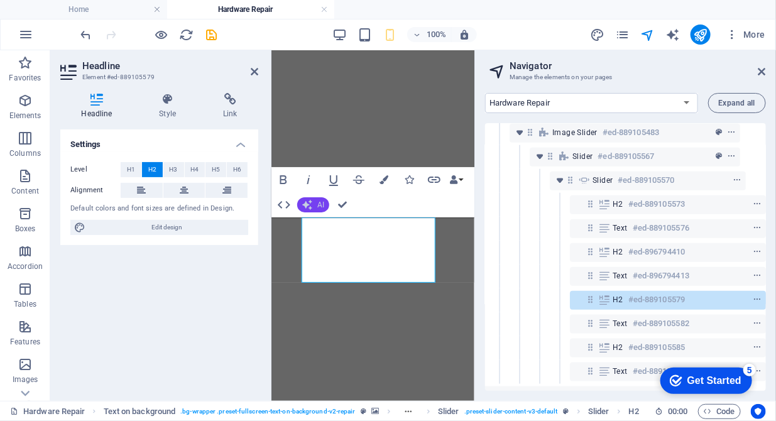
click at [319, 208] on span "AI" at bounding box center [320, 205] width 7 height 8
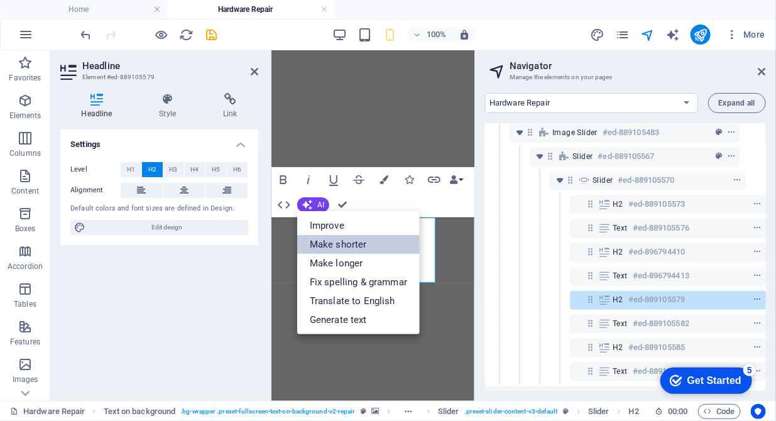
click at [324, 246] on link "Make shorter" at bounding box center [358, 244] width 123 height 19
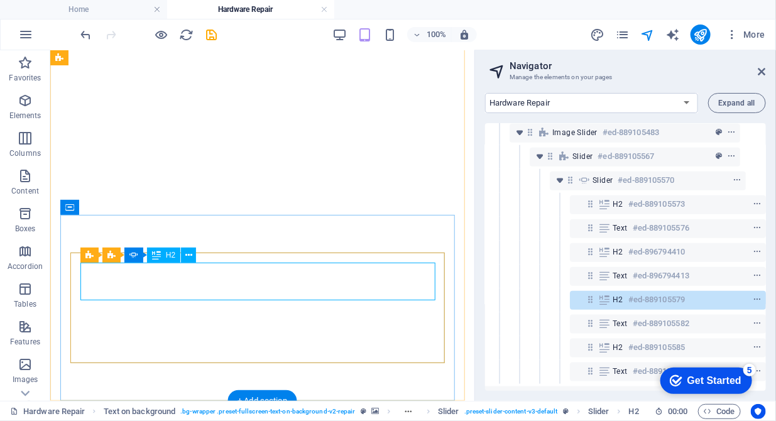
scroll to position [449, 0]
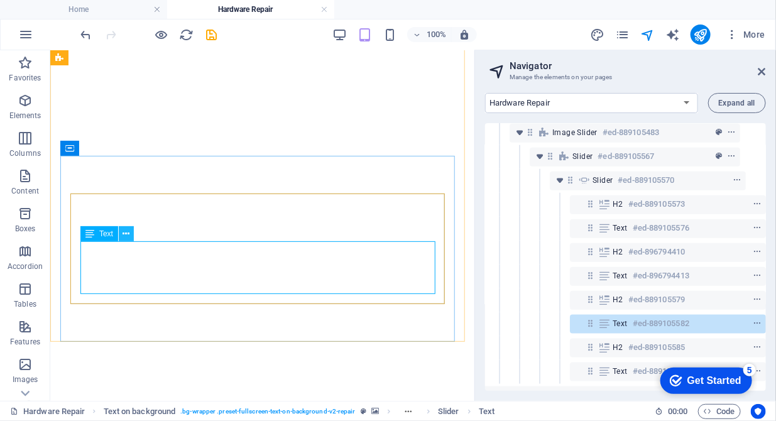
click at [123, 236] on icon at bounding box center [126, 233] width 7 height 13
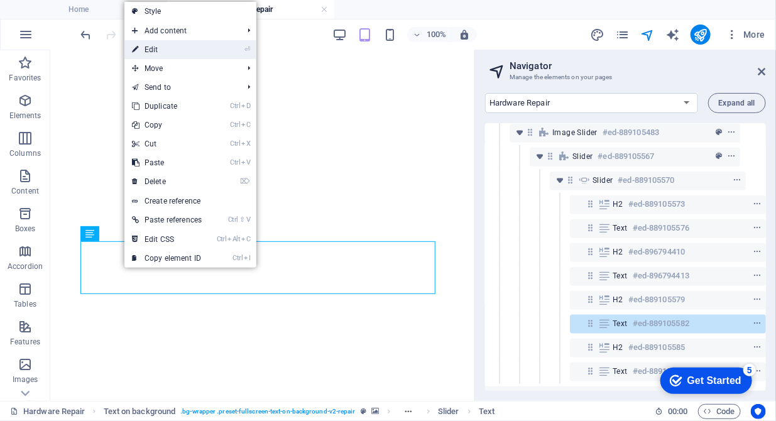
click at [167, 54] on link "⏎ Edit" at bounding box center [166, 49] width 85 height 19
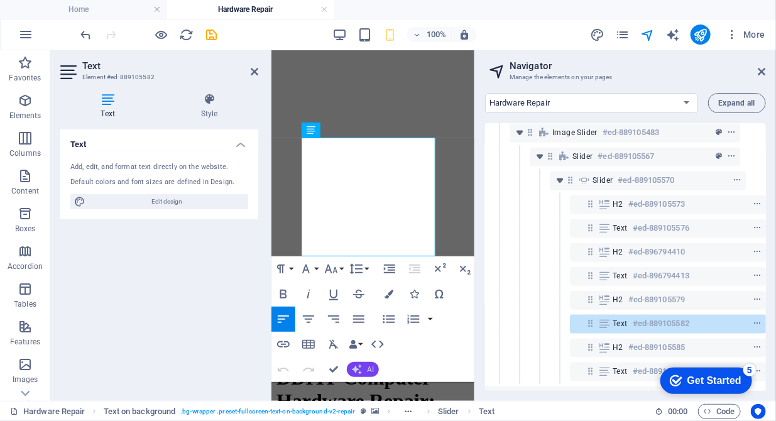
click at [370, 373] on span "AI" at bounding box center [370, 370] width 7 height 8
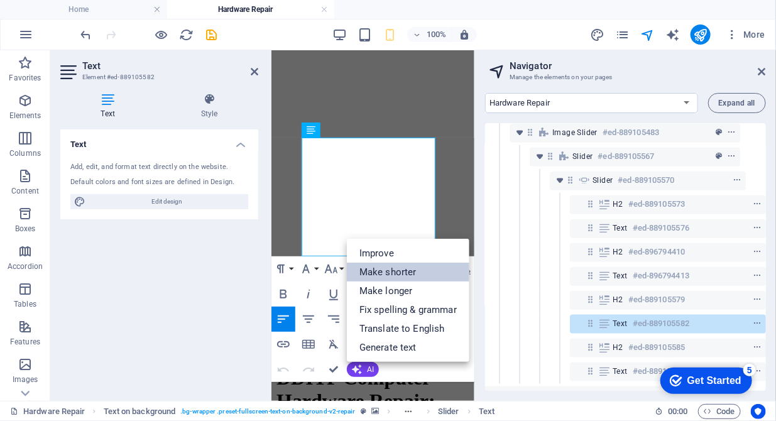
click at [383, 278] on link "Make shorter" at bounding box center [408, 272] width 123 height 19
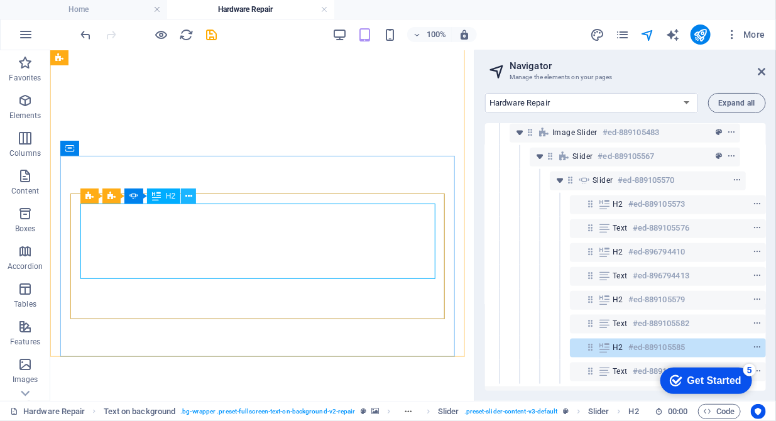
click at [190, 195] on icon at bounding box center [188, 196] width 7 height 13
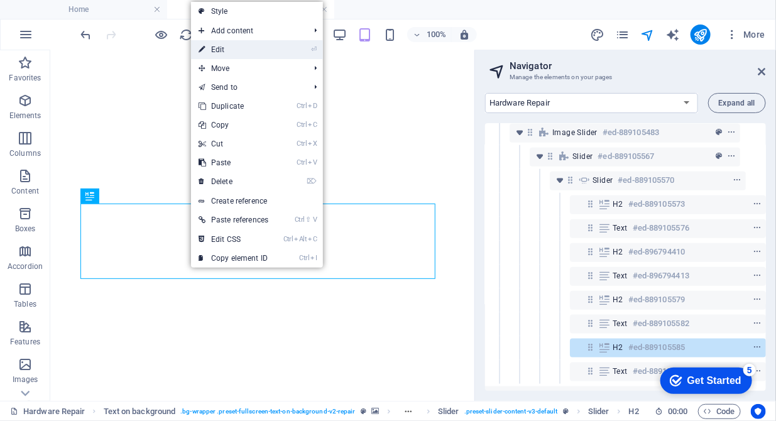
click at [231, 56] on link "⏎ Edit" at bounding box center [233, 49] width 85 height 19
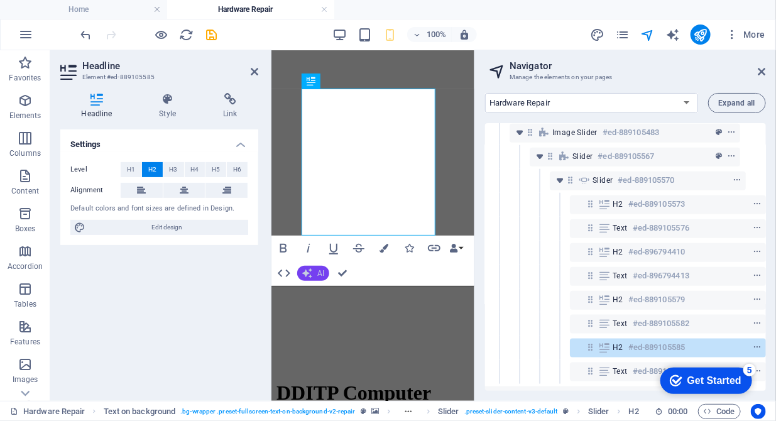
click at [324, 275] on button "AI" at bounding box center [313, 273] width 32 height 15
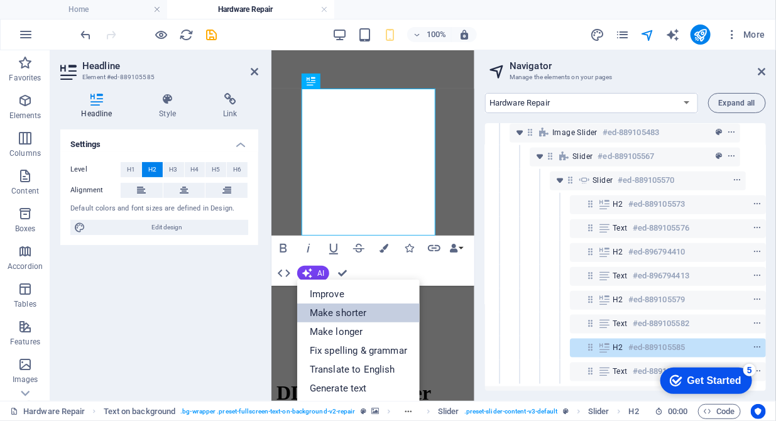
click at [326, 309] on link "Make shorter" at bounding box center [358, 312] width 123 height 19
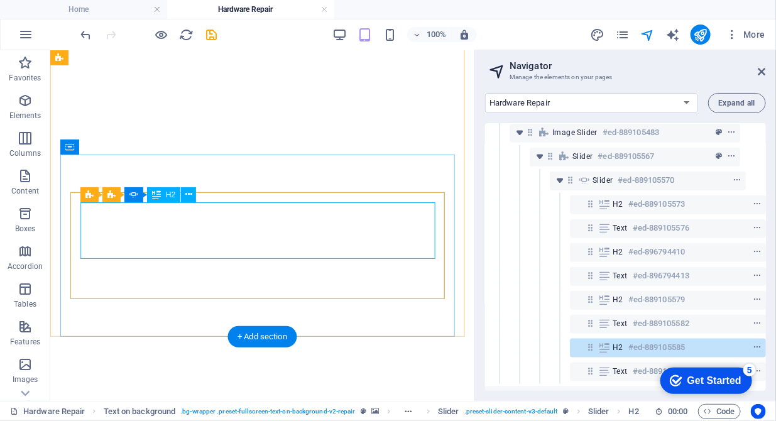
scroll to position [513, 0]
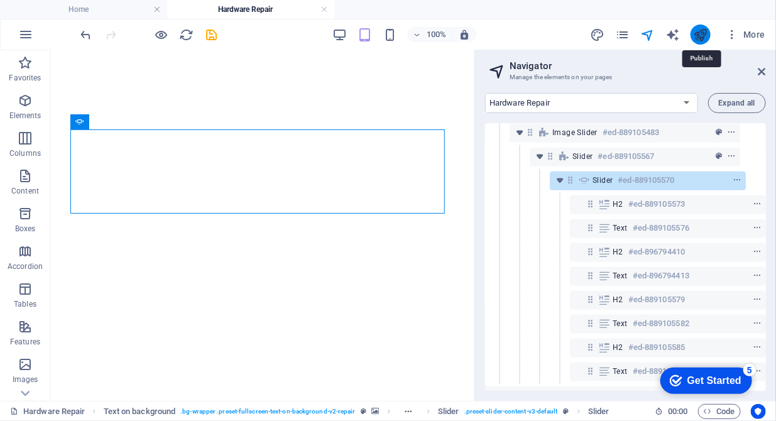
click at [699, 31] on icon "publish" at bounding box center [700, 35] width 14 height 14
